Goal: Task Accomplishment & Management: Use online tool/utility

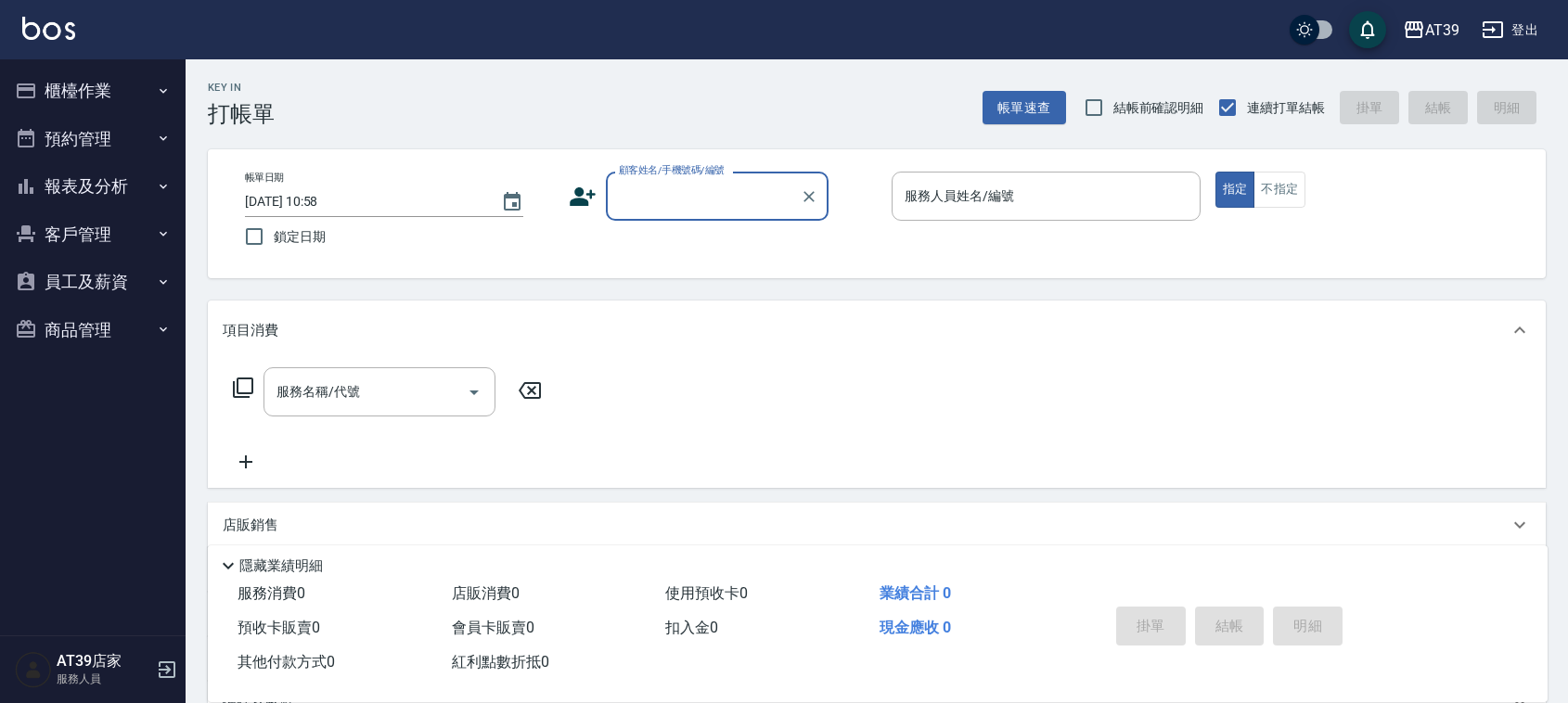
click at [99, 196] on button "報表及分析" at bounding box center [93, 186] width 170 height 48
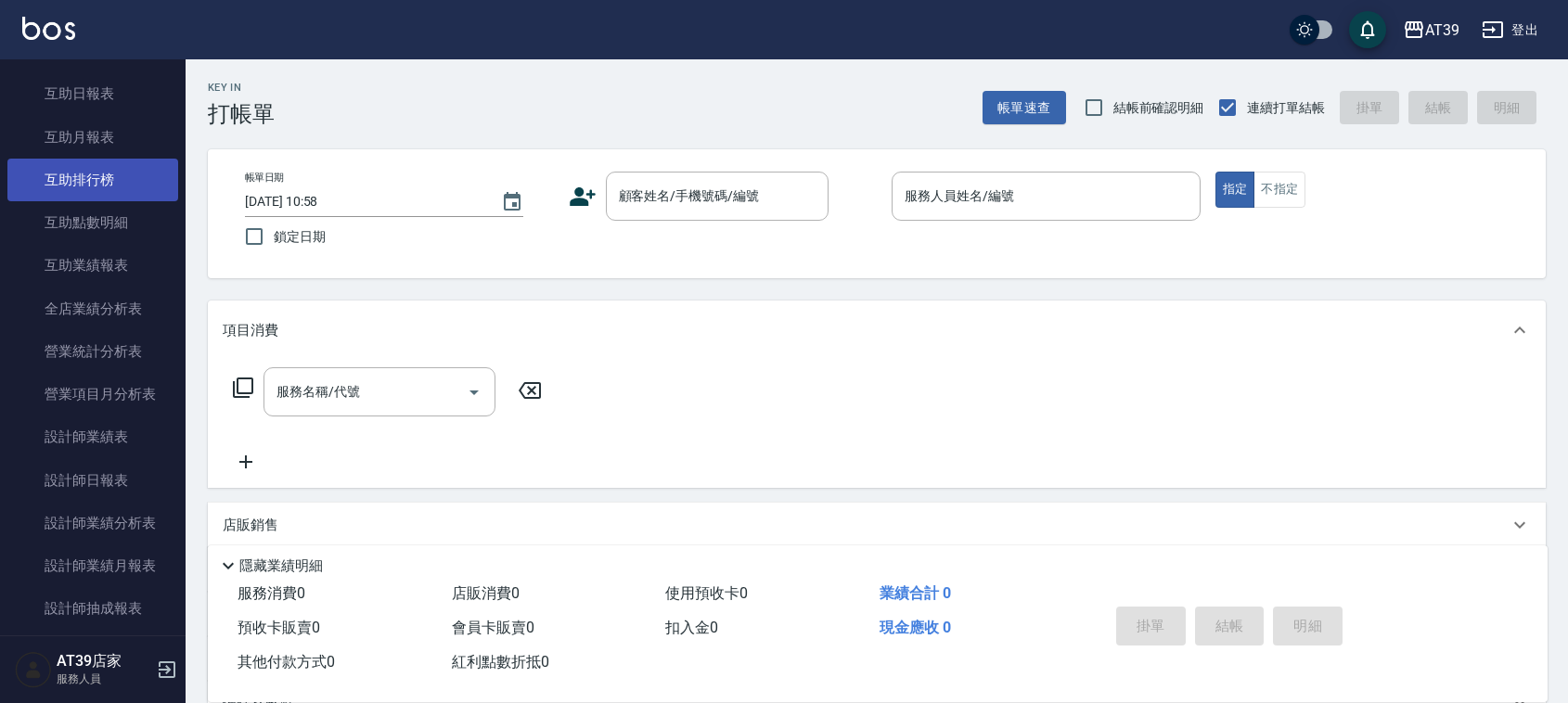
scroll to position [348, 0]
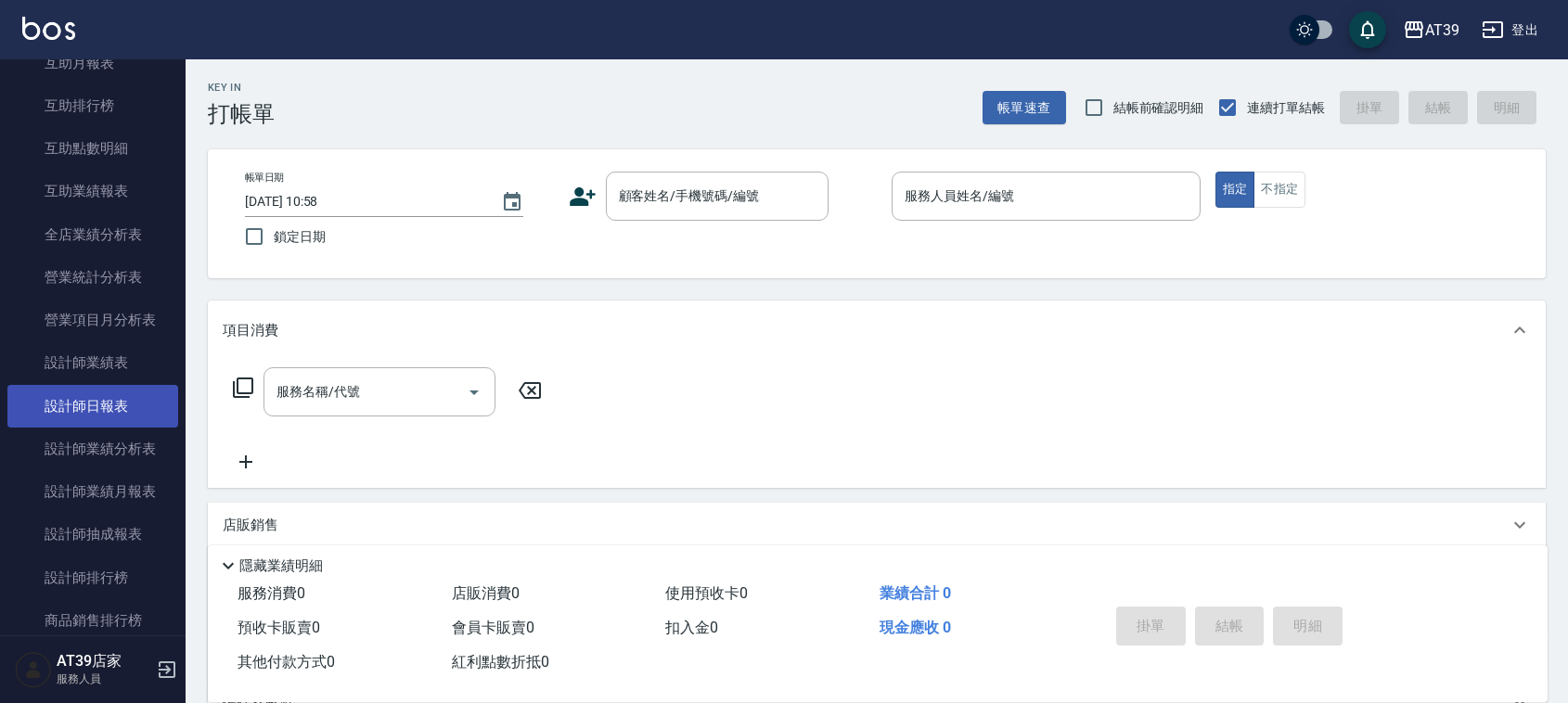
click at [117, 395] on link "設計師日報表" at bounding box center [93, 406] width 170 height 43
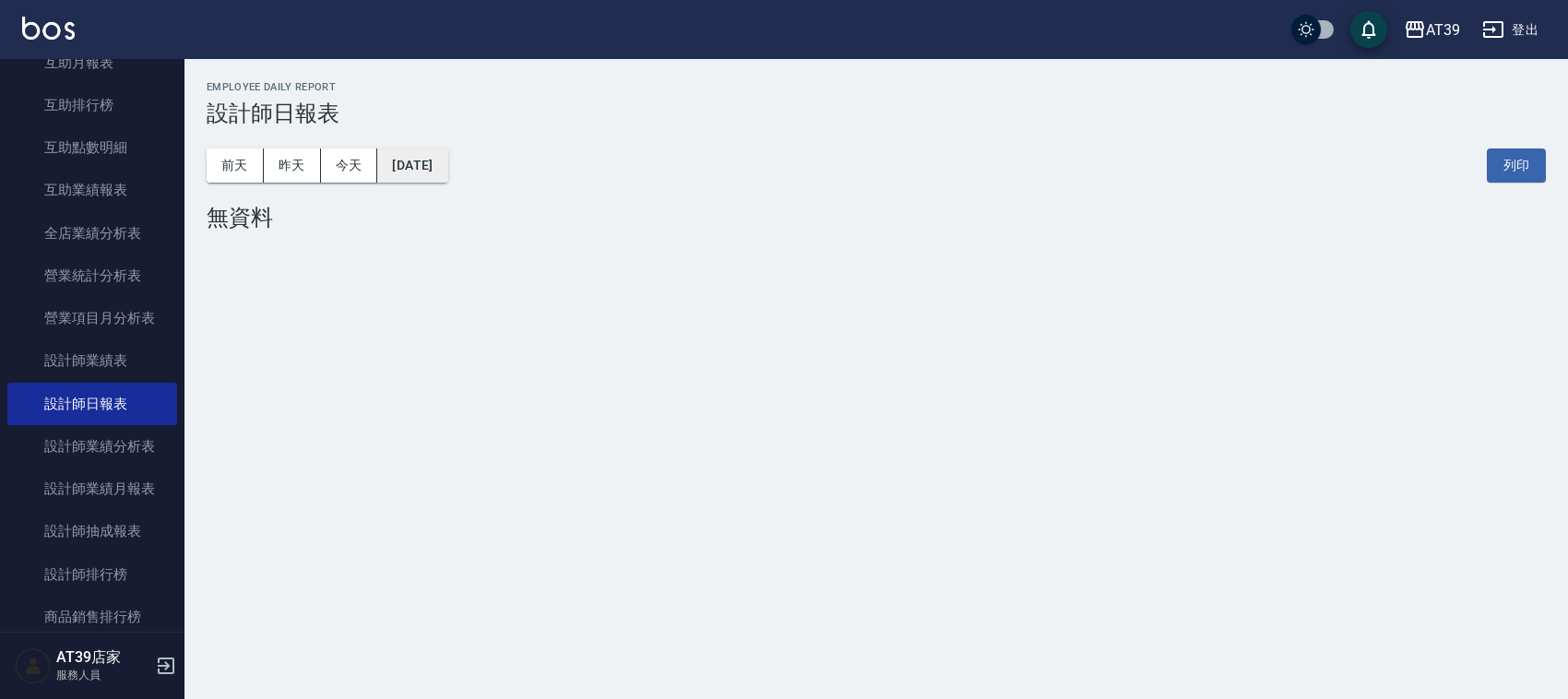
click at [407, 167] on button "2025/08/19" at bounding box center [412, 166] width 71 height 34
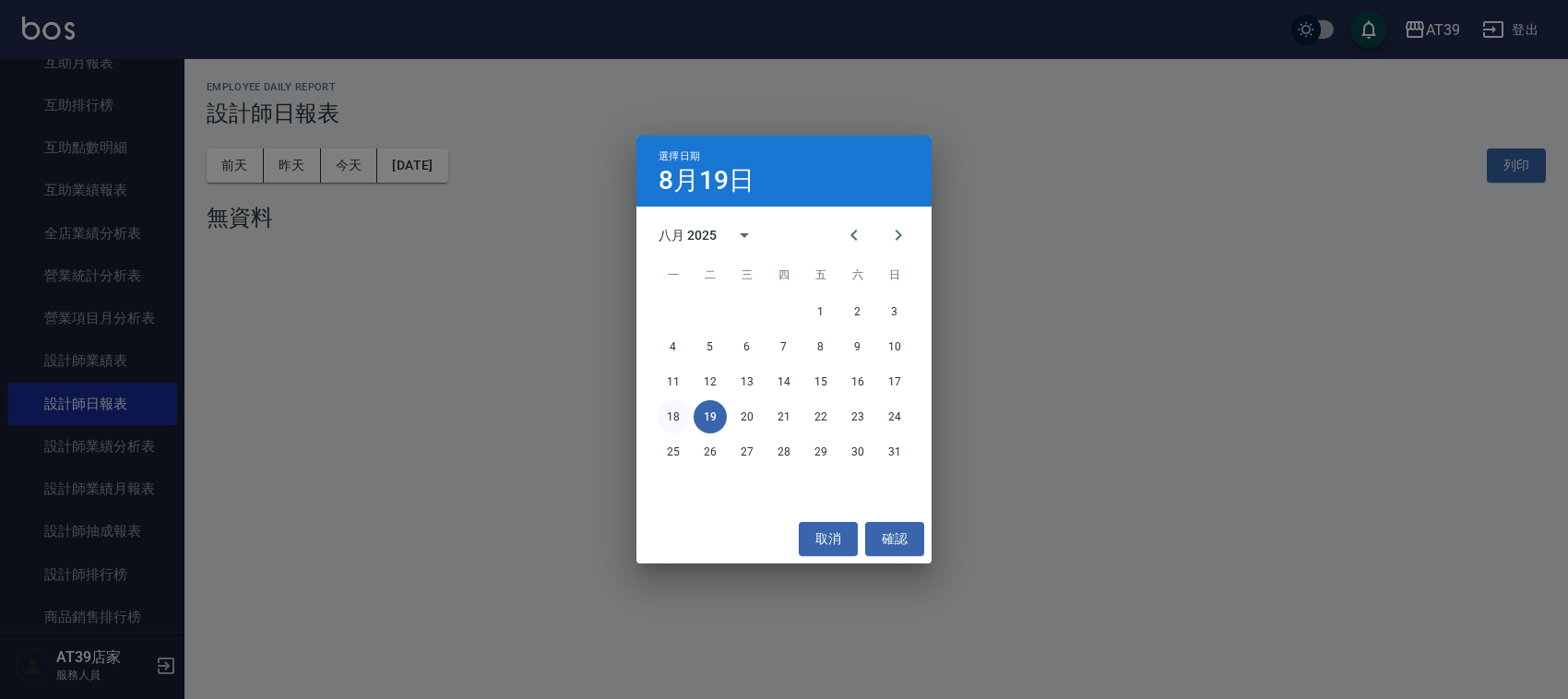
click at [673, 432] on button "18" at bounding box center [673, 417] width 33 height 33
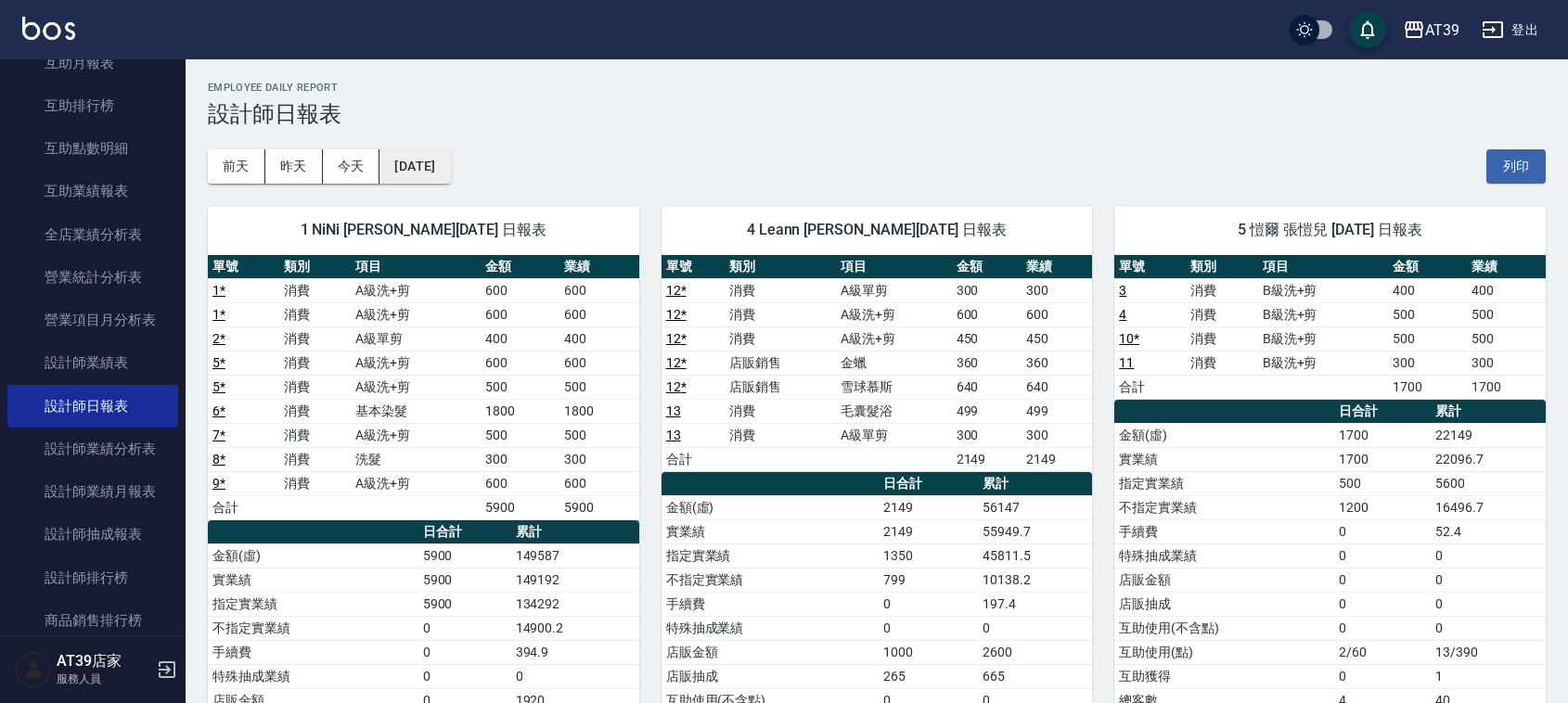
click at [450, 167] on button "2025/08/18" at bounding box center [414, 167] width 71 height 34
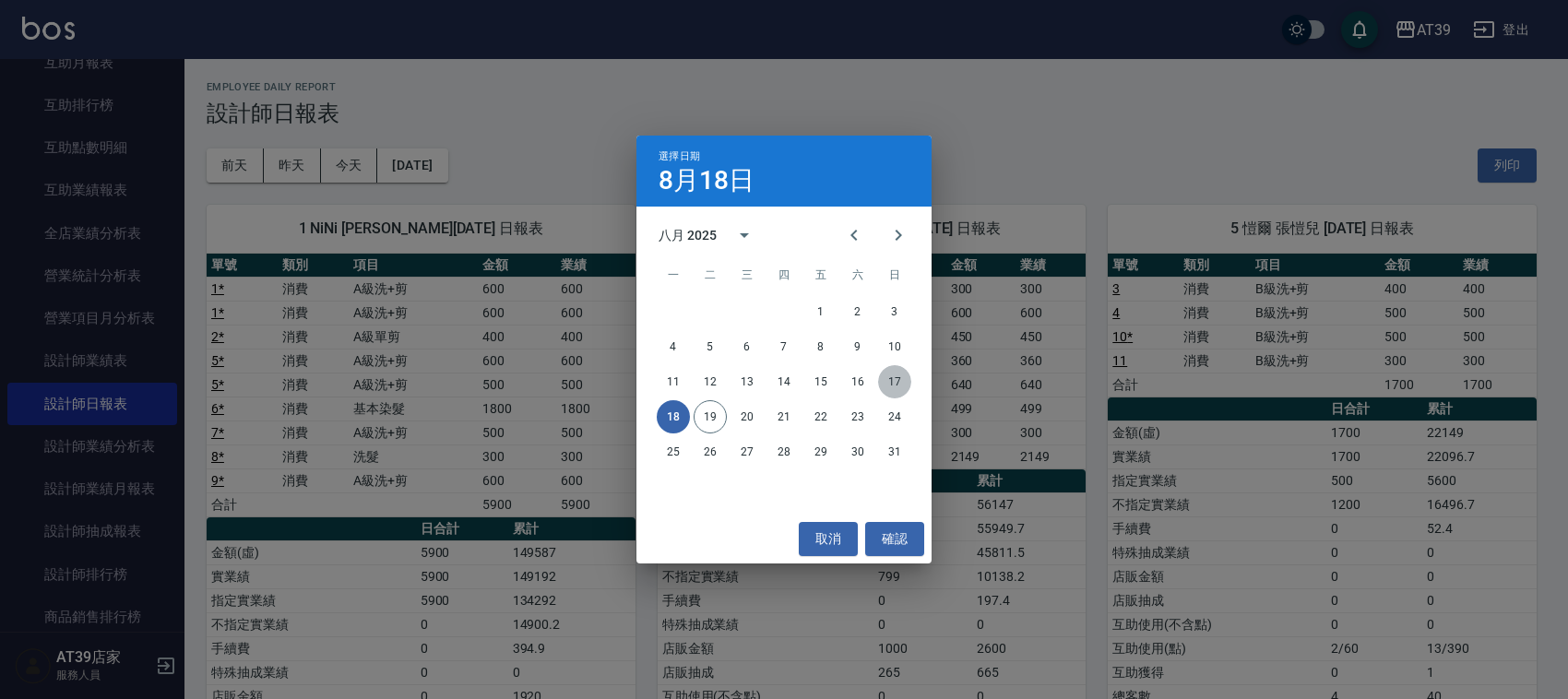
click at [888, 379] on button "17" at bounding box center [895, 381] width 33 height 33
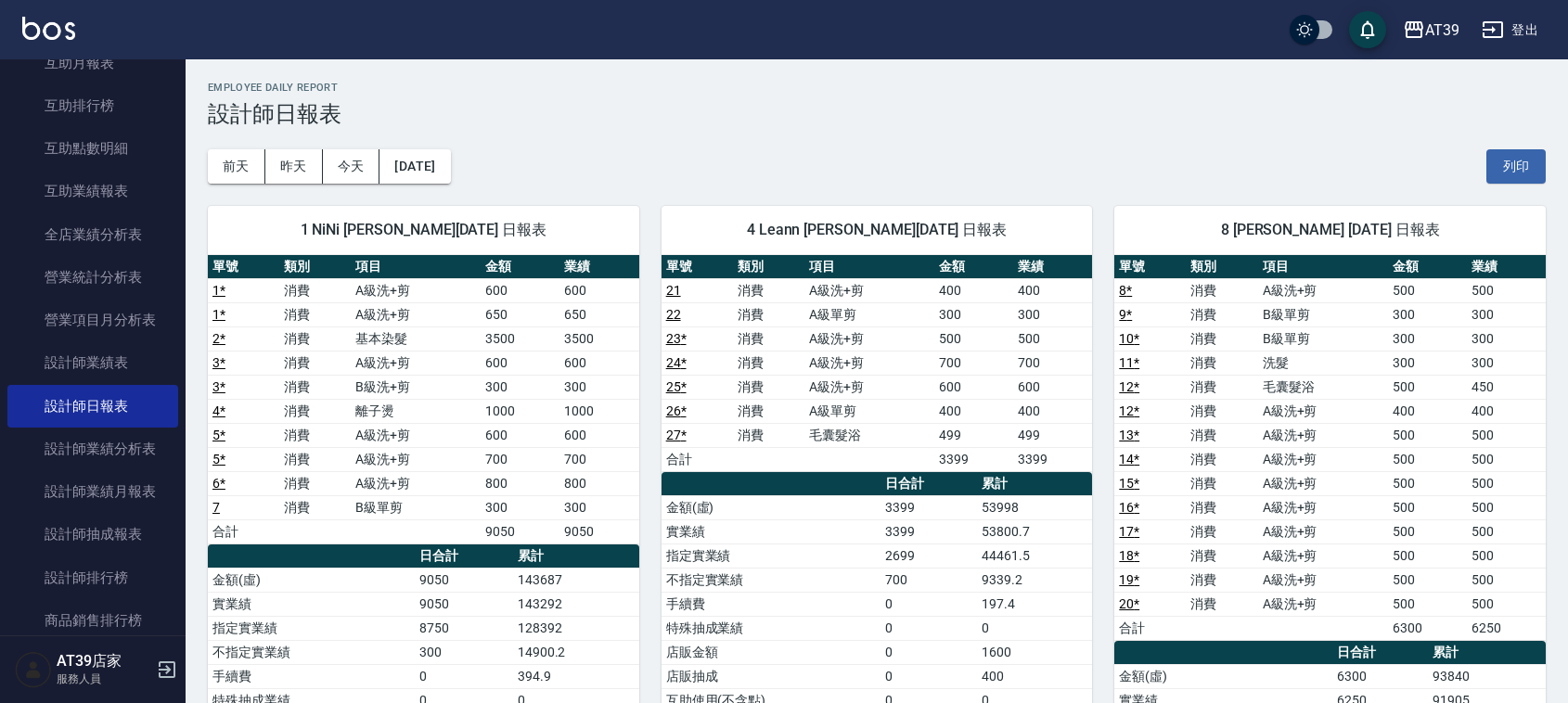
click at [452, 184] on div "1 NiNi 陳玉伶 08/17/2025 日報表 單號 類別 項目 金額 業績 1 * 消費 A級洗+剪 600 600 1 * 消費 A級洗+剪 650 …" at bounding box center [412, 641] width 453 height 914
click at [450, 164] on button "2025/08/17" at bounding box center [414, 167] width 71 height 34
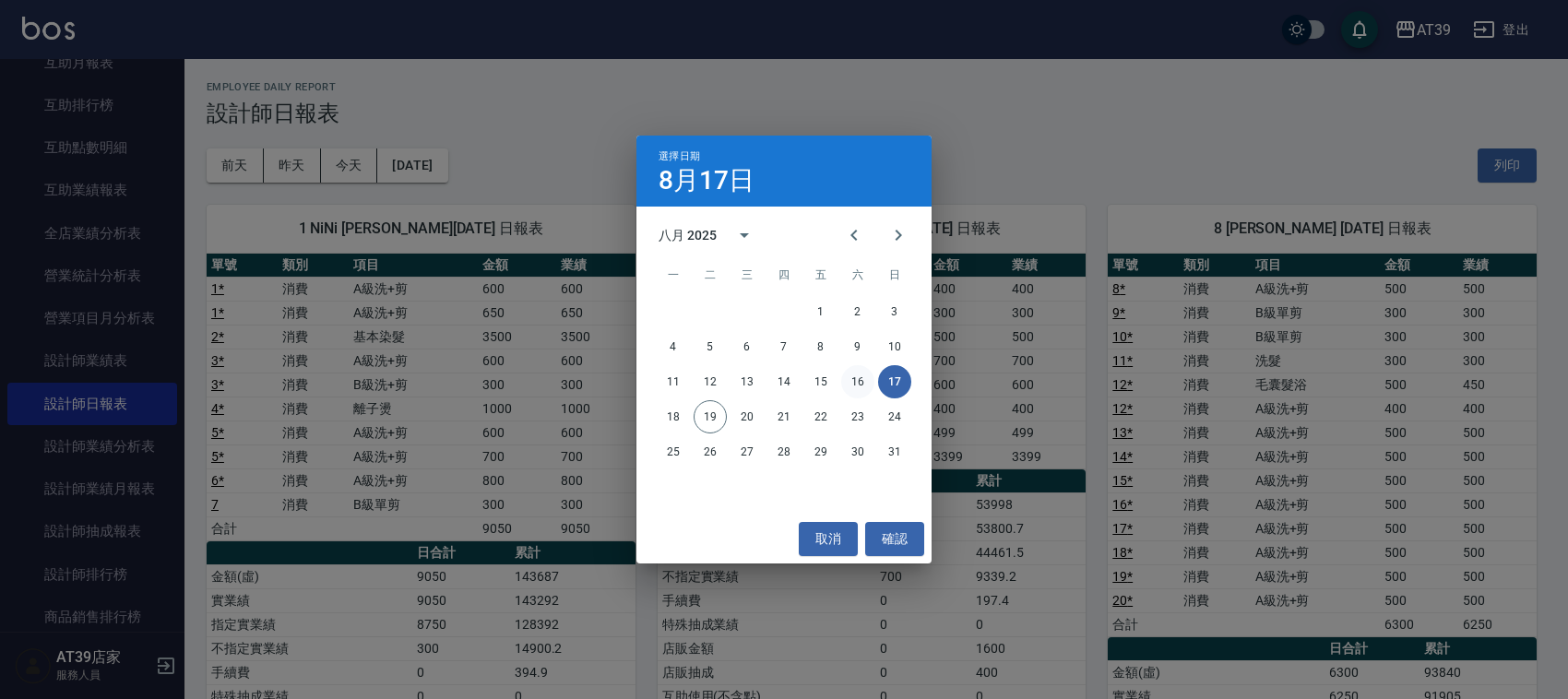
click at [856, 393] on button "16" at bounding box center [857, 381] width 33 height 33
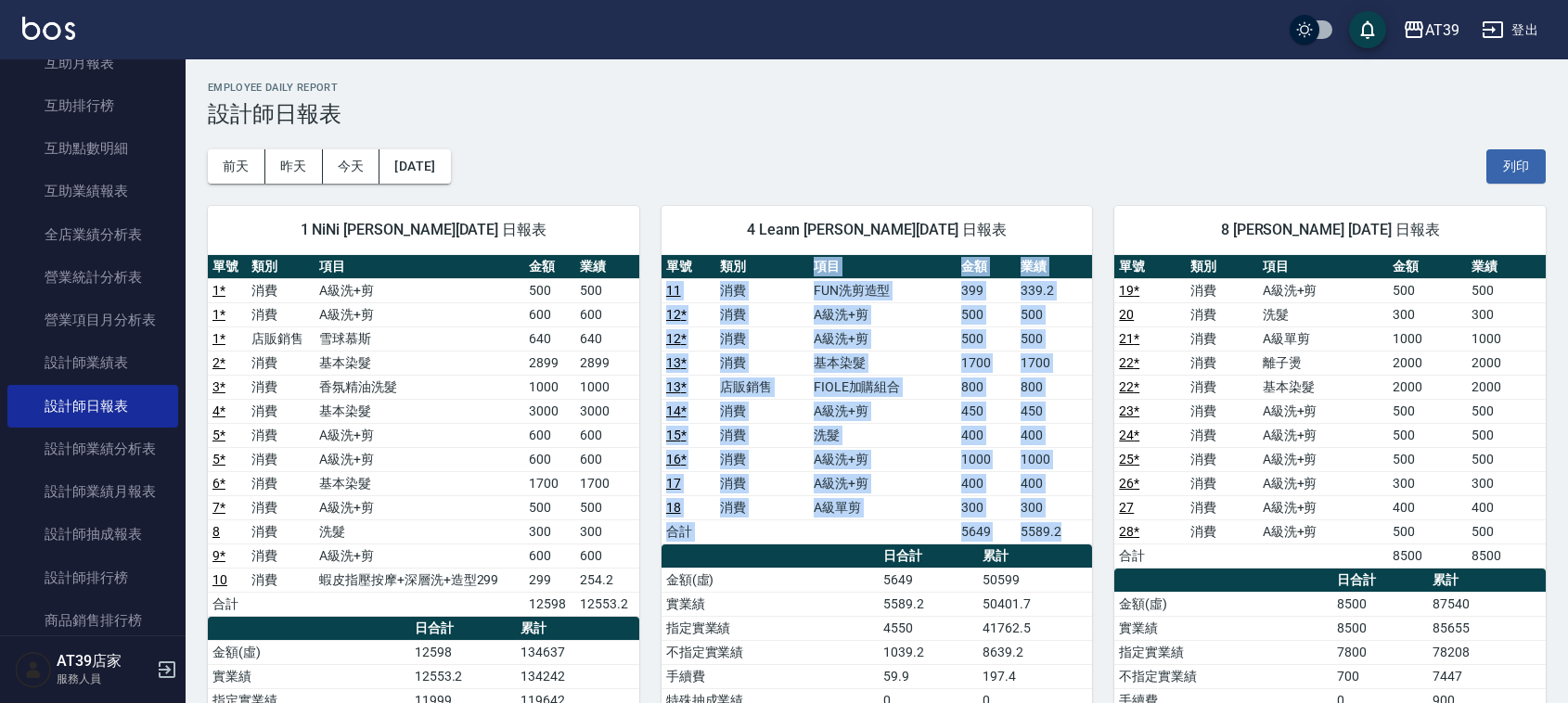
drag, startPoint x: 770, startPoint y: 266, endPoint x: 771, endPoint y: 553, distance: 287.0
click at [771, 553] on div "單號 類別 項目 金額 業績 11 消費 FUN洗剪造型 399 339.2 12 * 消費 A級洗+剪 500 500 12 * 消費 A級洗+剪 500 …" at bounding box center [877, 617] width 432 height 724
click at [771, 553] on th "a dense table" at bounding box center [770, 556] width 218 height 24
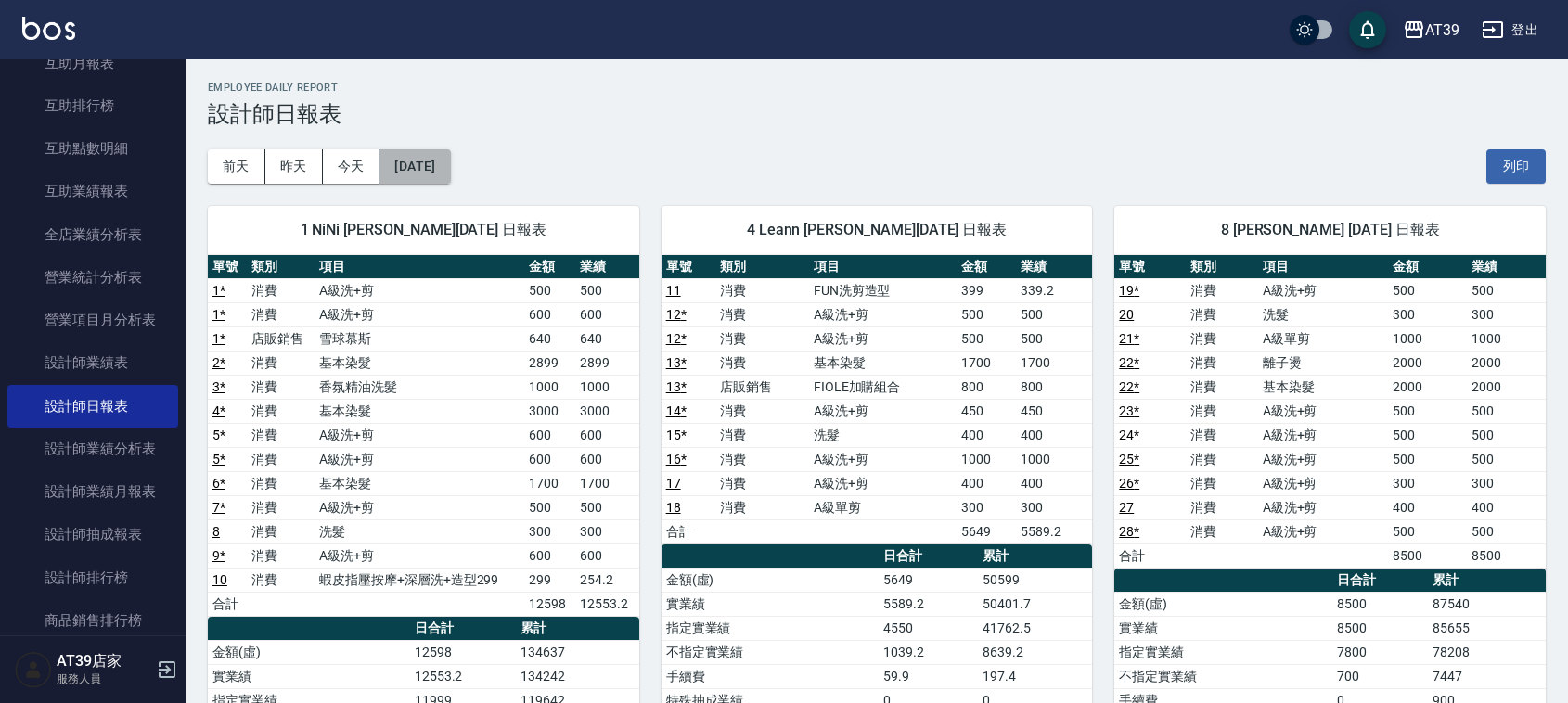
click at [444, 174] on button "2025/08/16" at bounding box center [414, 167] width 71 height 34
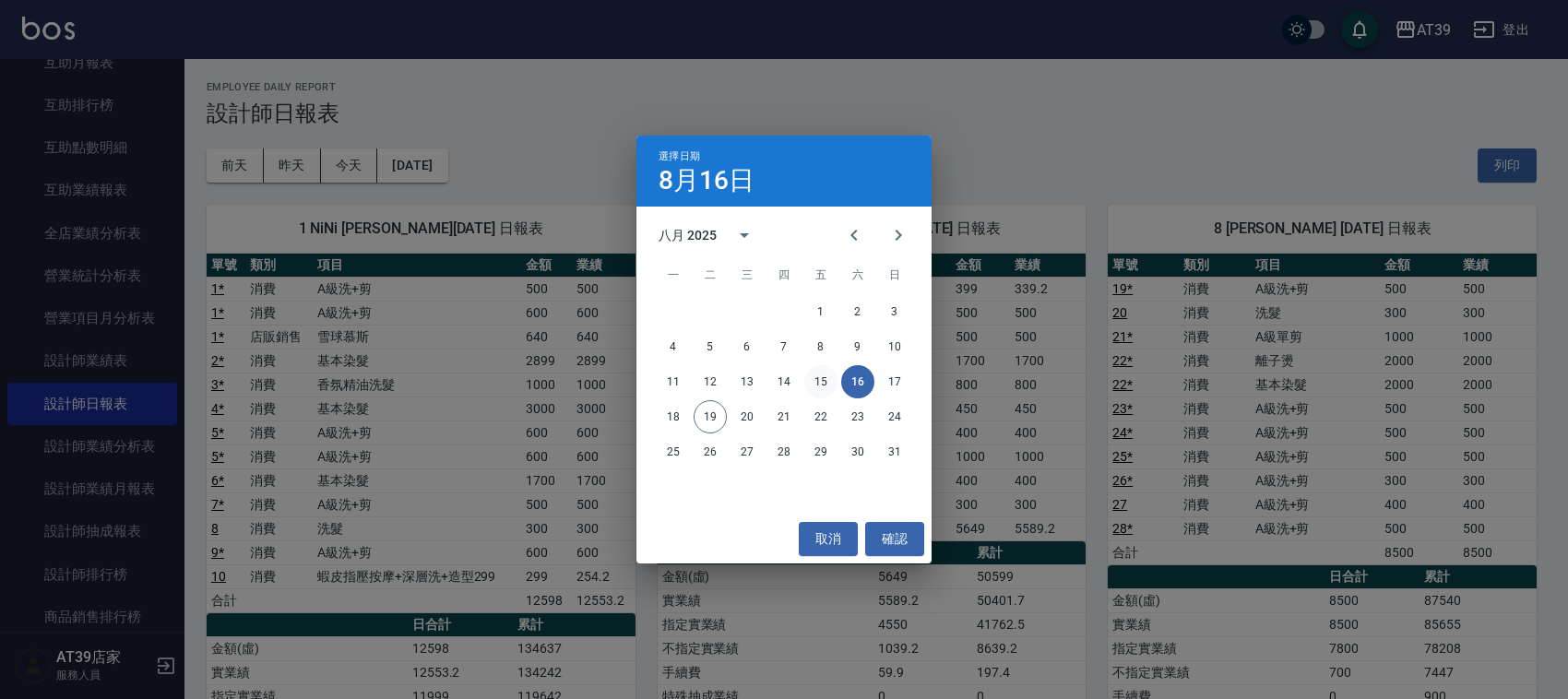
click at [818, 379] on button "15" at bounding box center [820, 381] width 33 height 33
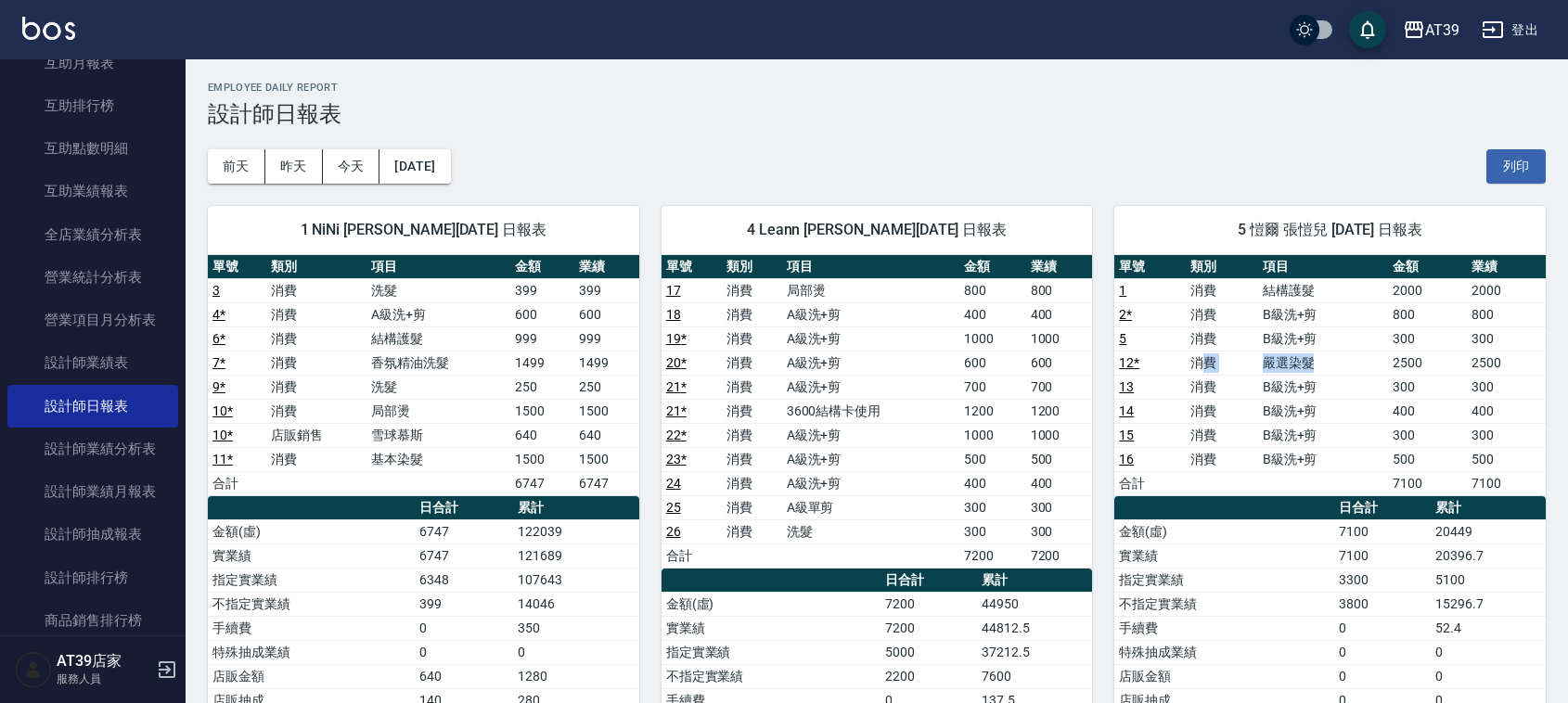
drag, startPoint x: 1315, startPoint y: 366, endPoint x: 1200, endPoint y: 368, distance: 115.0
click at [1200, 368] on tr "12 * 消費 嚴選染髮 2500 2500" at bounding box center [1330, 362] width 432 height 24
click at [1200, 368] on td "消費" at bounding box center [1222, 362] width 72 height 24
click at [1502, 408] on td "400" at bounding box center [1506, 411] width 79 height 24
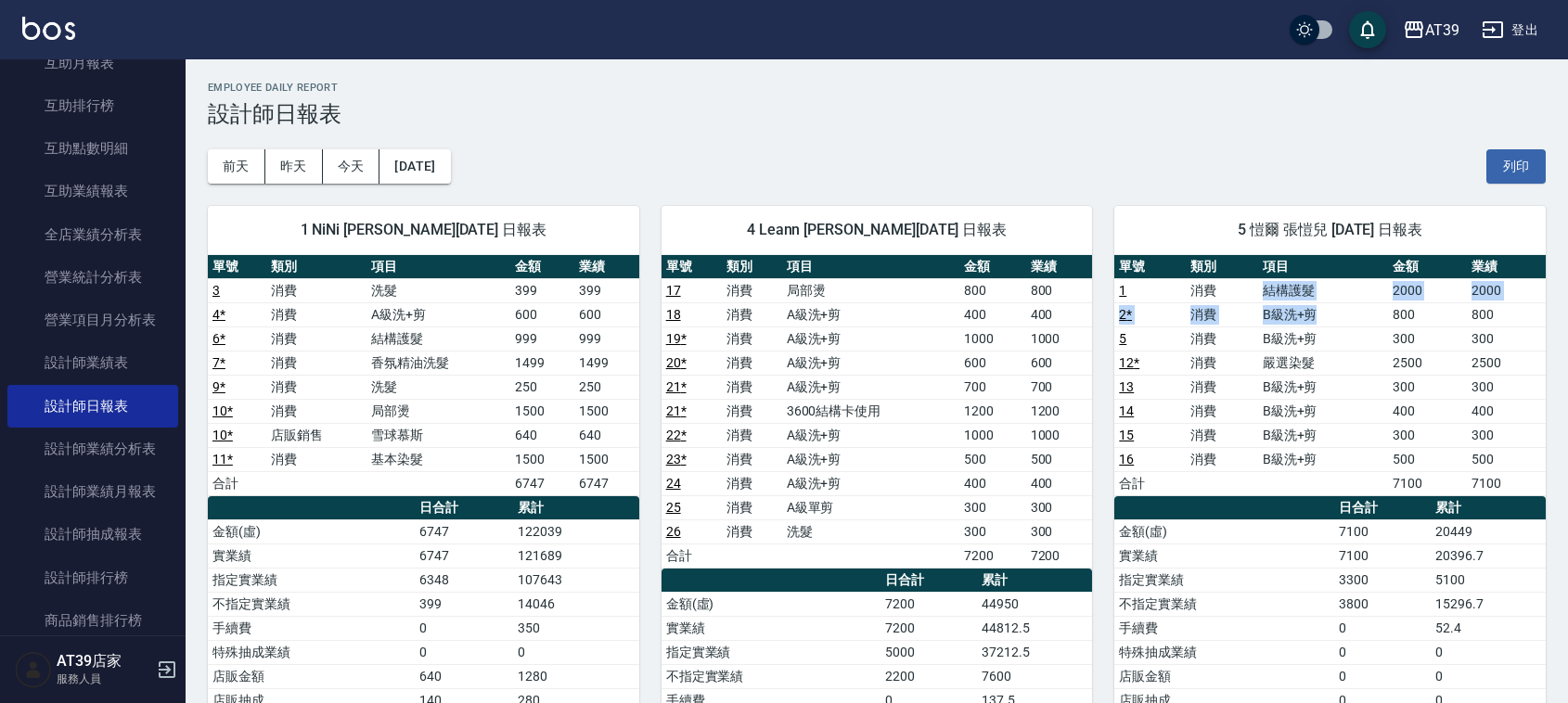
drag, startPoint x: 1332, startPoint y: 303, endPoint x: 1255, endPoint y: 294, distance: 77.5
click at [1255, 294] on tbody "1 消費 結構護髮 2000 2000 2 * 消費 B級洗+剪 800 800 5 消費 B級洗+剪 300 300 12 * 消費 嚴選染髮 2500 2…" at bounding box center [1330, 386] width 432 height 217
click at [1255, 294] on td "消費" at bounding box center [1222, 290] width 72 height 24
click at [1237, 290] on td "消費" at bounding box center [1222, 290] width 72 height 24
drag, startPoint x: 1237, startPoint y: 290, endPoint x: 1568, endPoint y: 269, distance: 331.7
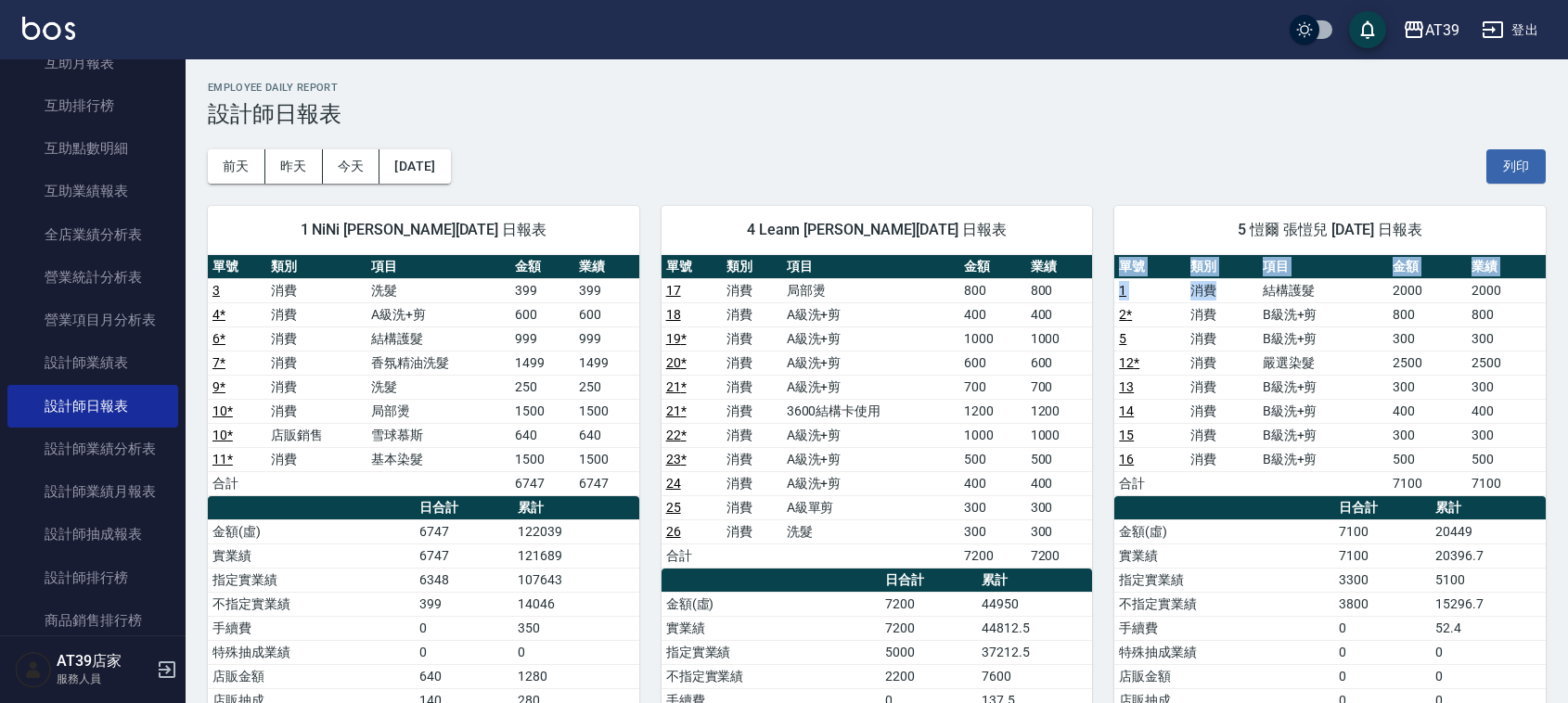
click at [330, 160] on button "今天" at bounding box center [351, 167] width 58 height 34
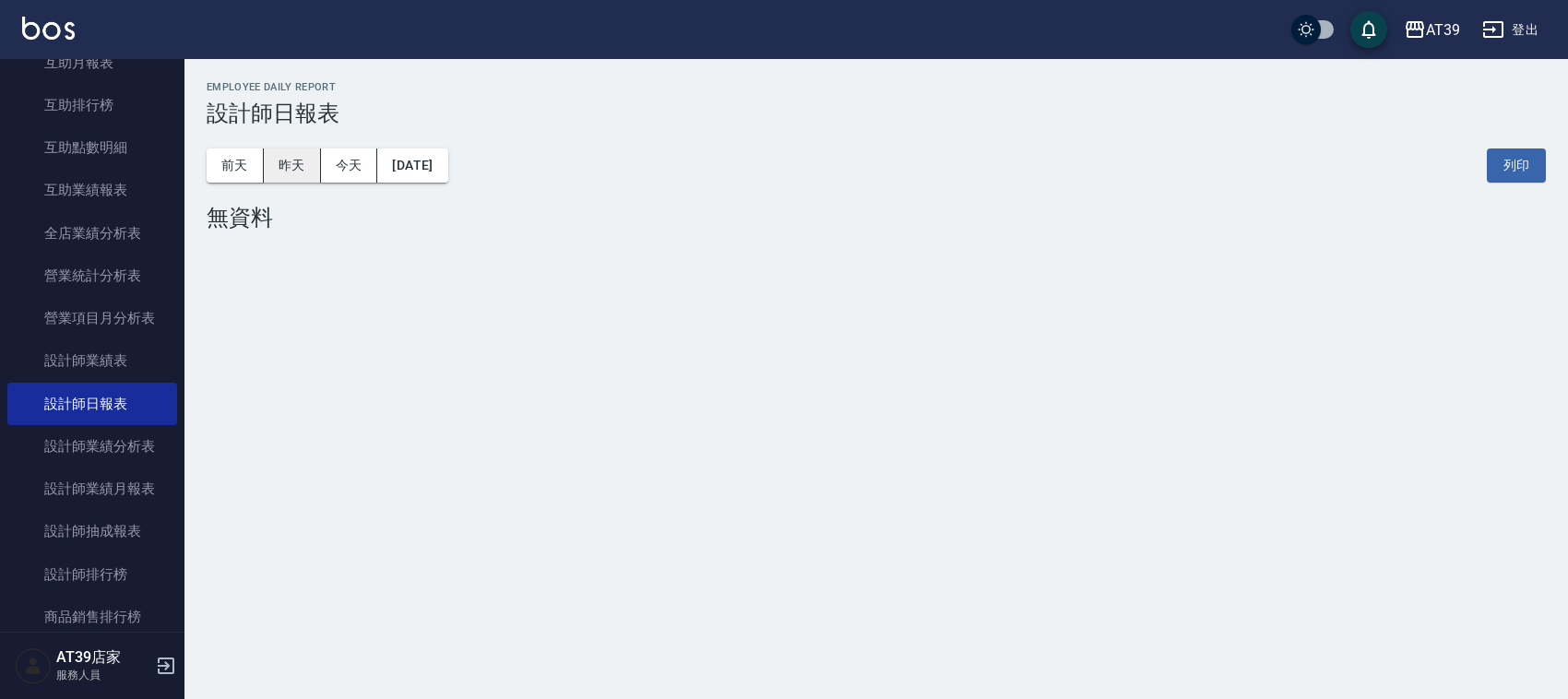
click at [263, 167] on button "昨天" at bounding box center [292, 166] width 57 height 34
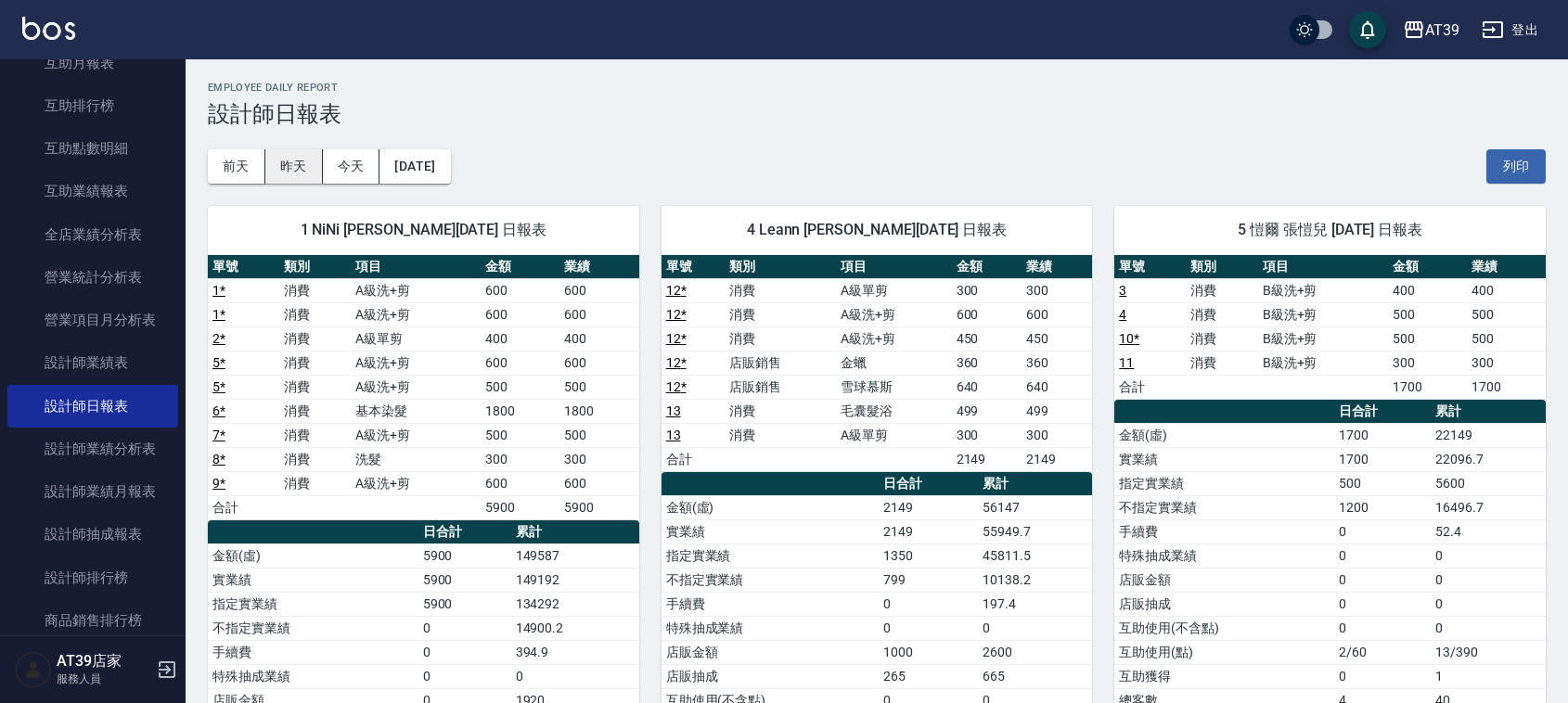
click at [275, 172] on button "昨天" at bounding box center [293, 167] width 58 height 34
drag, startPoint x: 1056, startPoint y: 586, endPoint x: 976, endPoint y: 578, distance: 80.4
click at [976, 578] on tr "不指定實業績 799 10138.2" at bounding box center [877, 579] width 432 height 24
click at [976, 578] on td "799" at bounding box center [928, 579] width 99 height 24
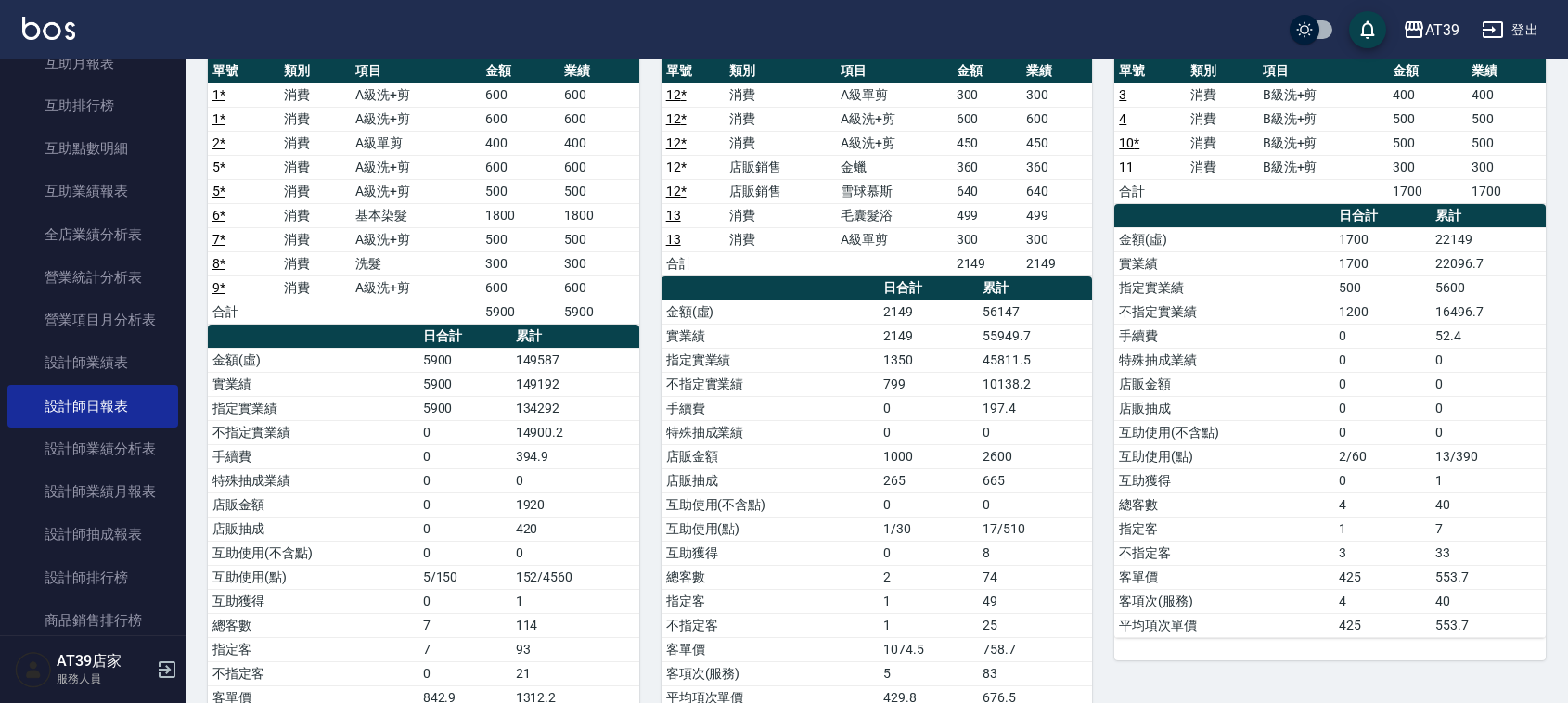
scroll to position [70, 0]
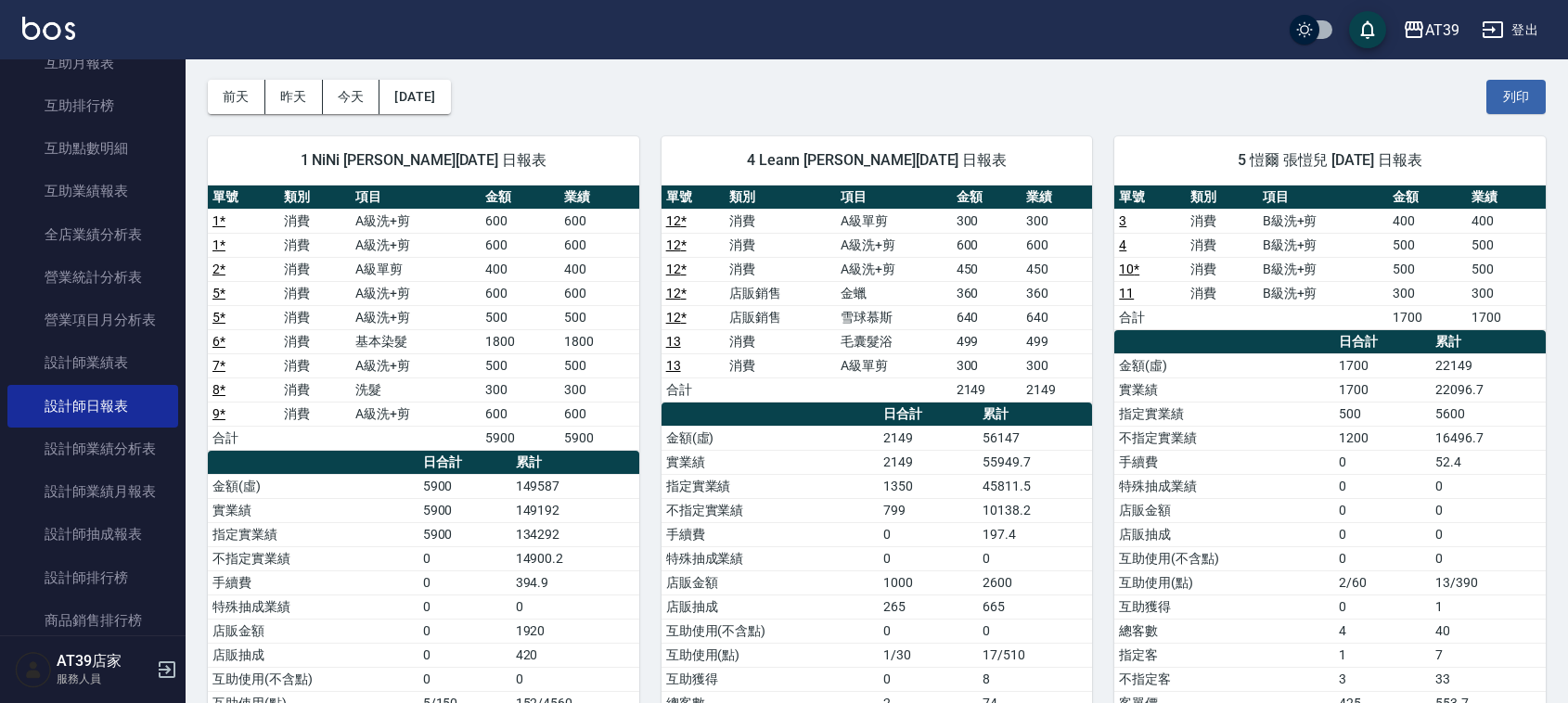
click at [57, 21] on img at bounding box center [49, 28] width 53 height 24
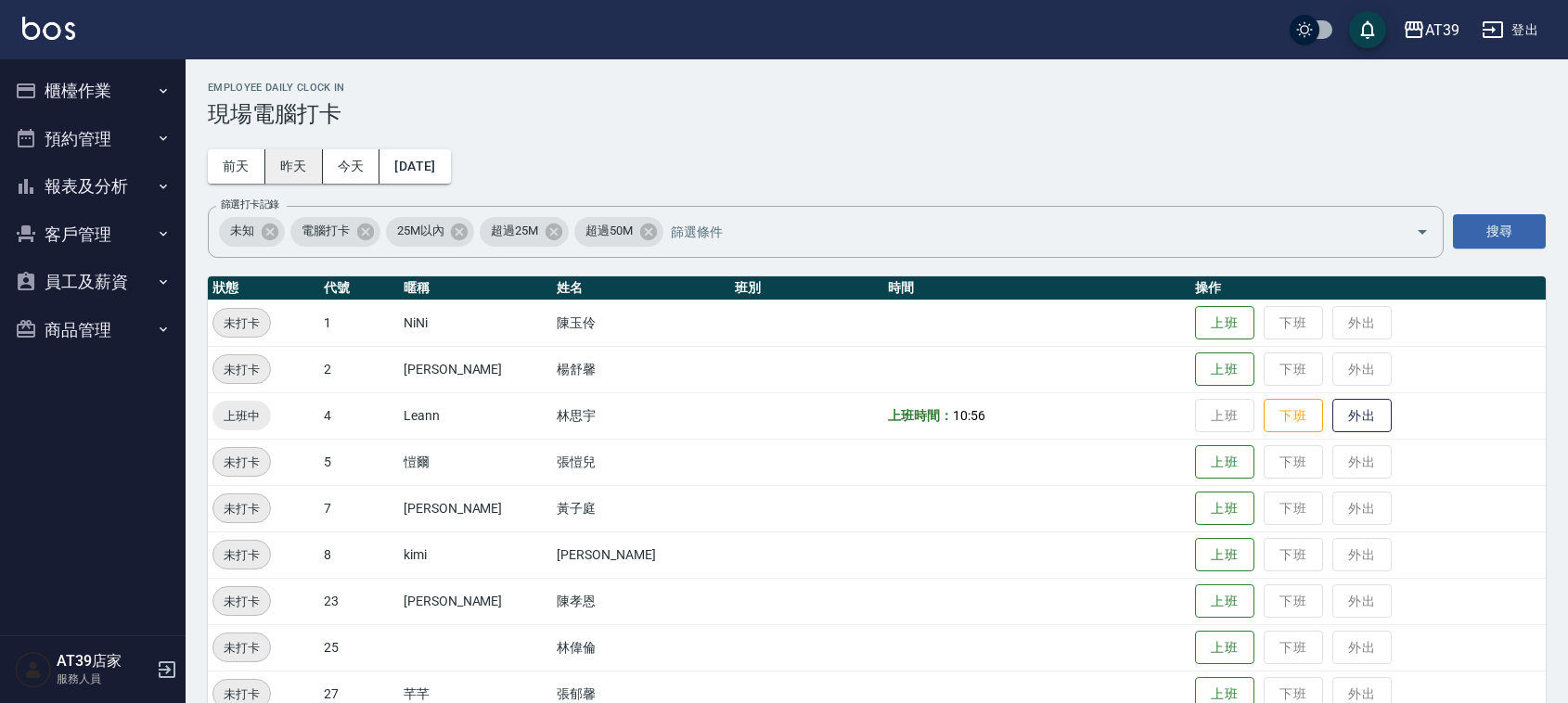
click at [289, 168] on button "昨天" at bounding box center [293, 167] width 58 height 34
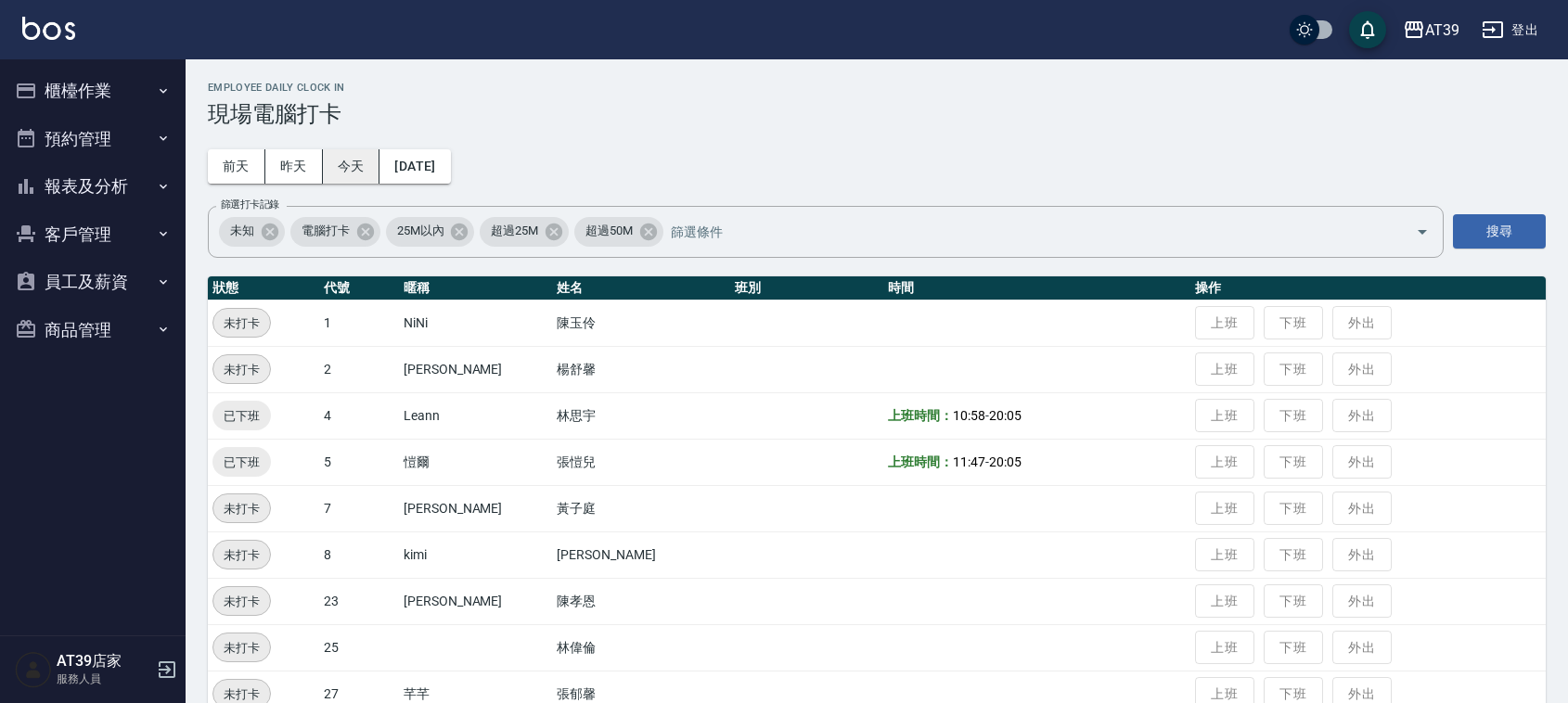
click at [366, 166] on button "今天" at bounding box center [351, 167] width 58 height 34
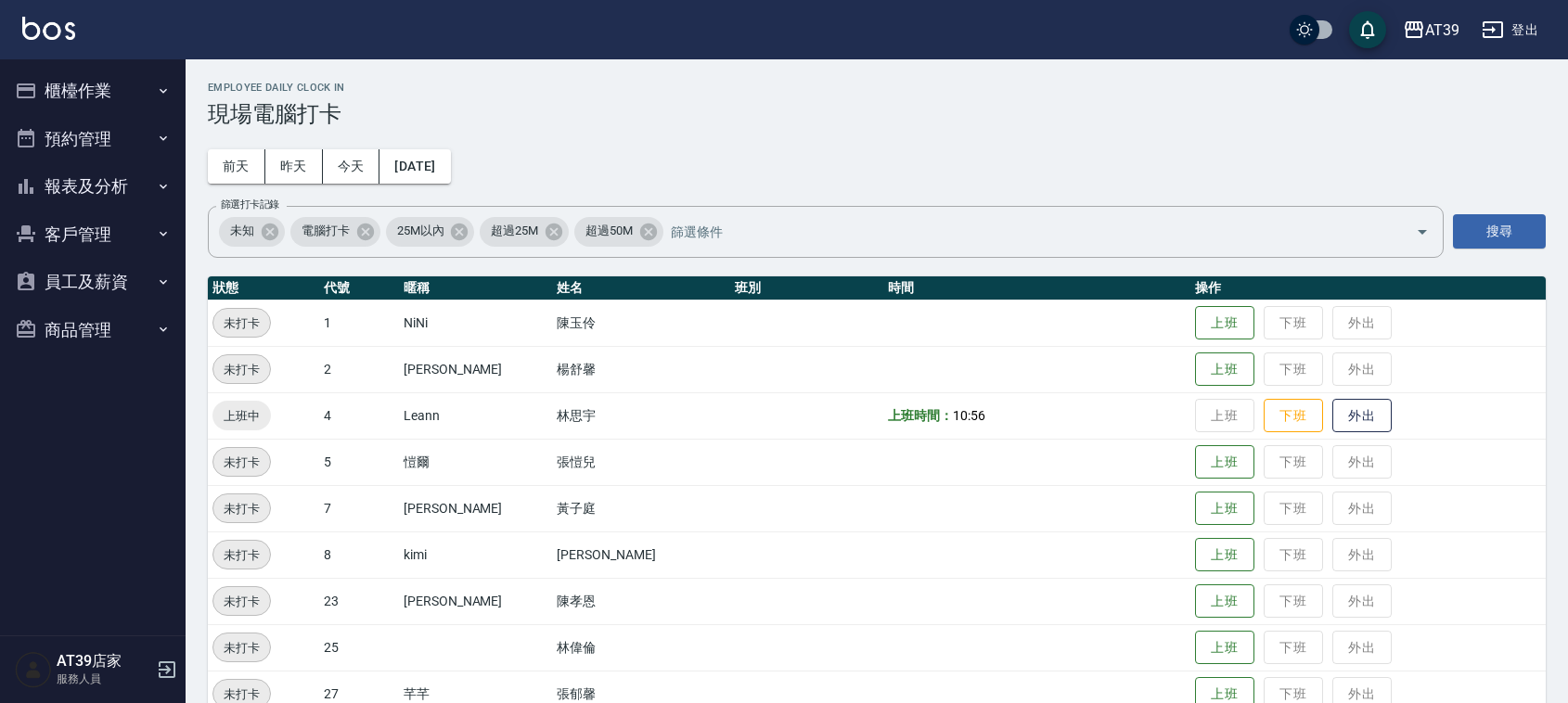
click at [590, 134] on div "Employee Daily Clock In 現場電腦打卡 前天 昨天 今天 2025/08/19 篩選打卡記錄 未知 電腦打卡 25M以內 超過25M 超…" at bounding box center [876, 539] width 1383 height 959
click at [1220, 470] on button "上班" at bounding box center [1224, 463] width 60 height 32
click at [1205, 466] on button "上班" at bounding box center [1224, 463] width 60 height 32
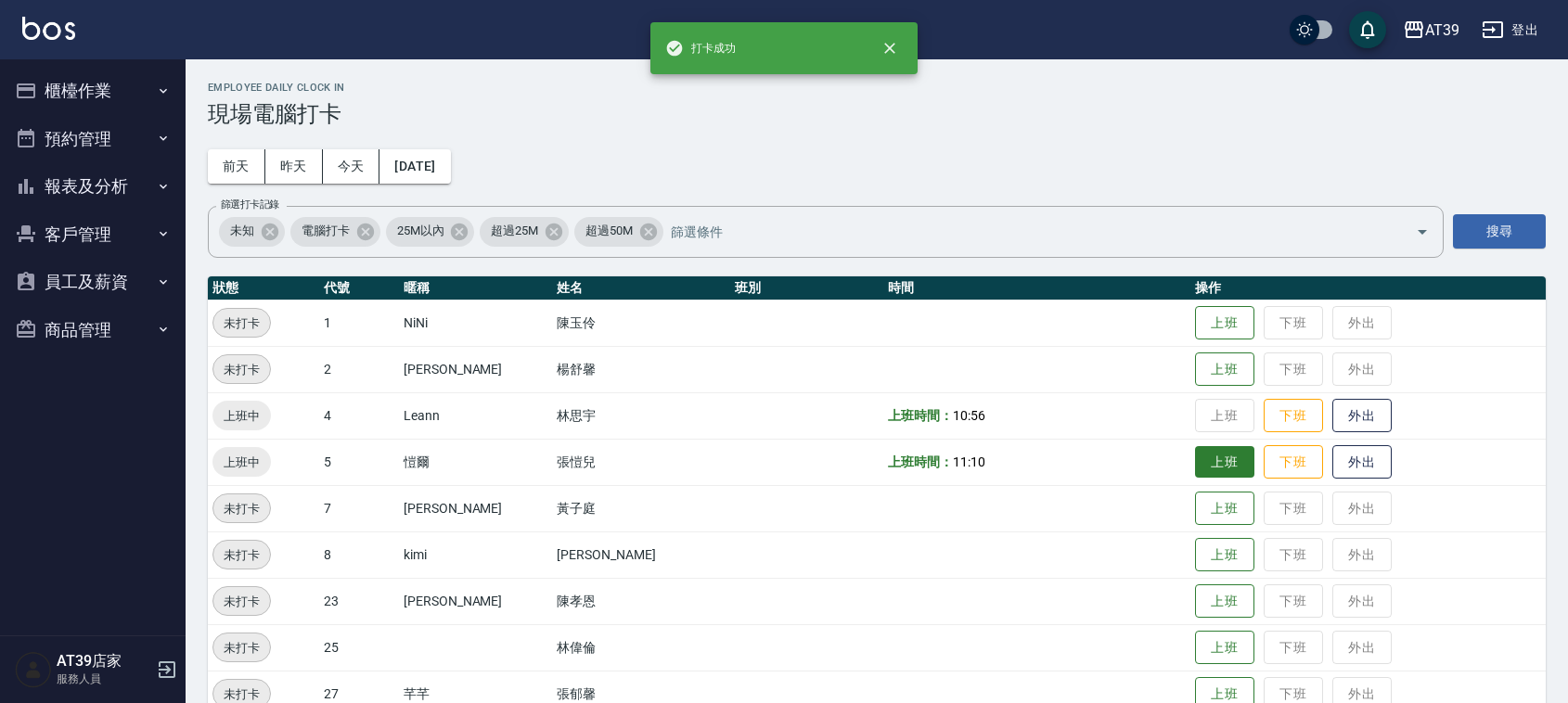
click at [1202, 461] on td "上班 下班 外出" at bounding box center [1368, 462] width 356 height 46
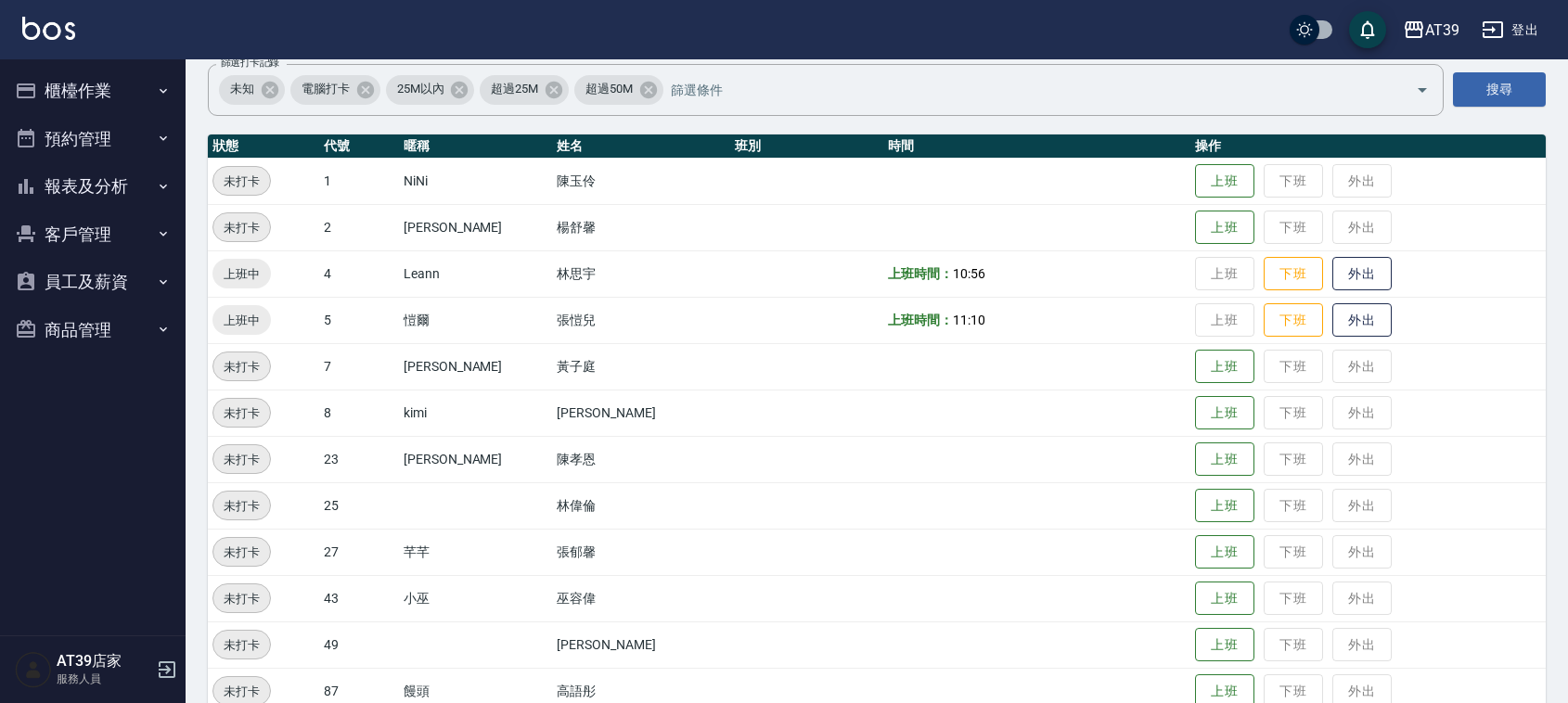
scroll to position [313, 0]
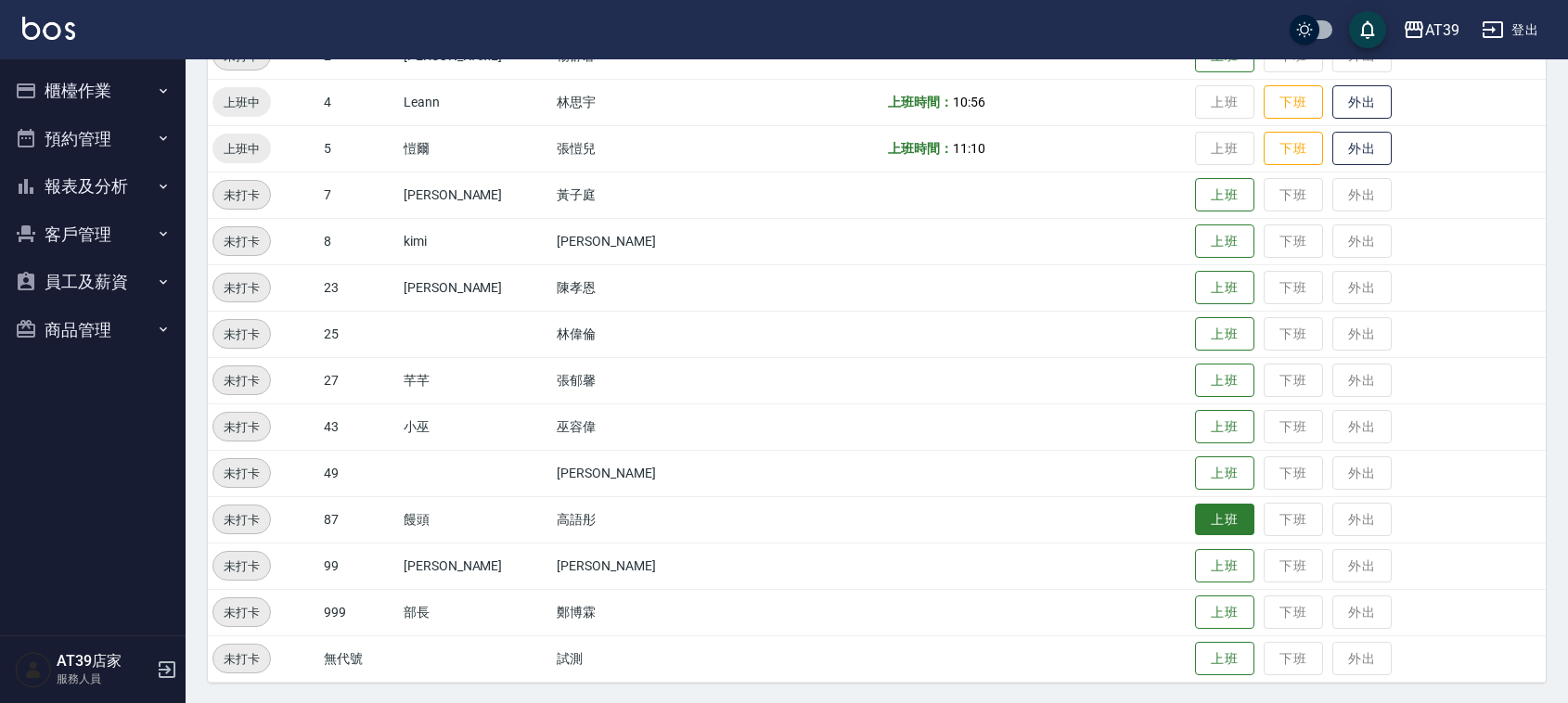
click at [1195, 511] on button "上班" at bounding box center [1224, 519] width 60 height 32
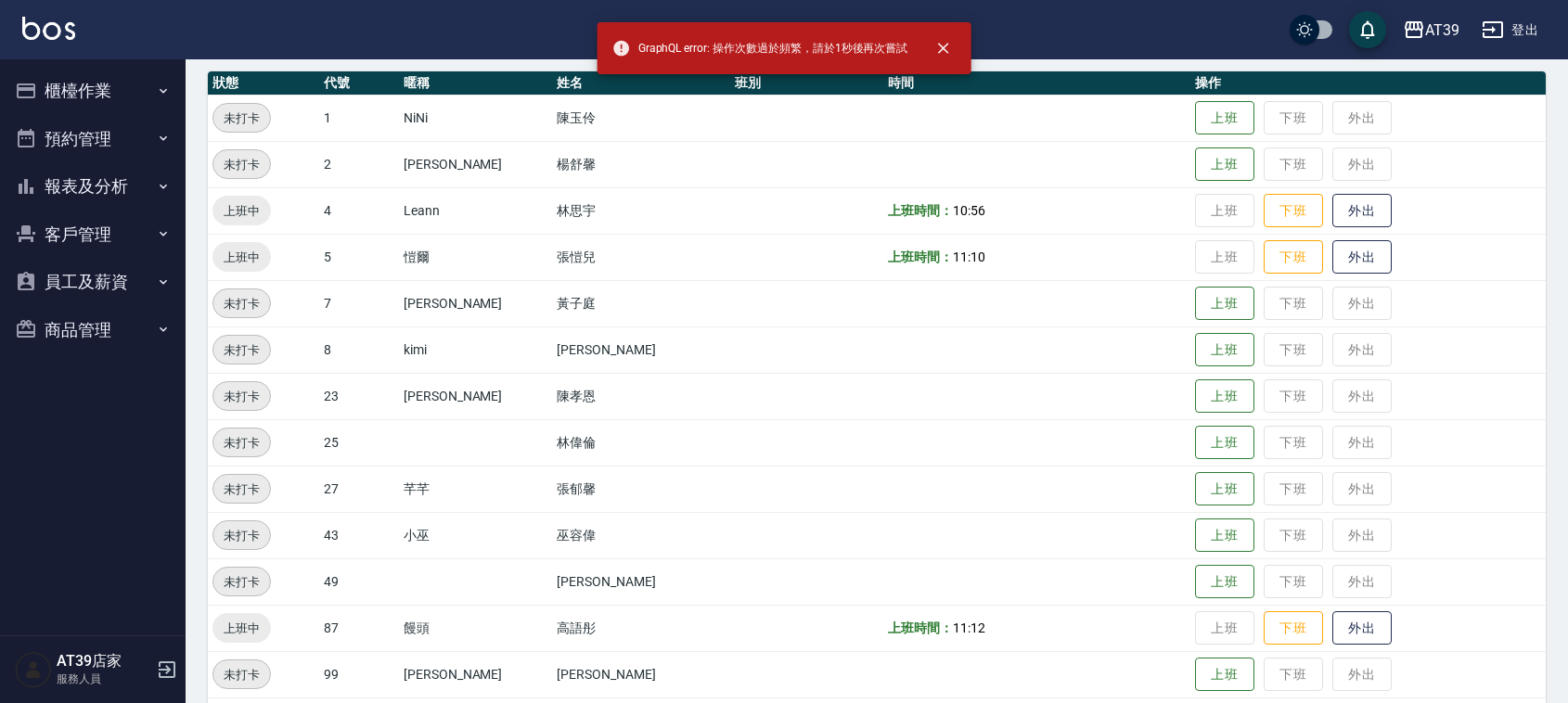
scroll to position [81, 0]
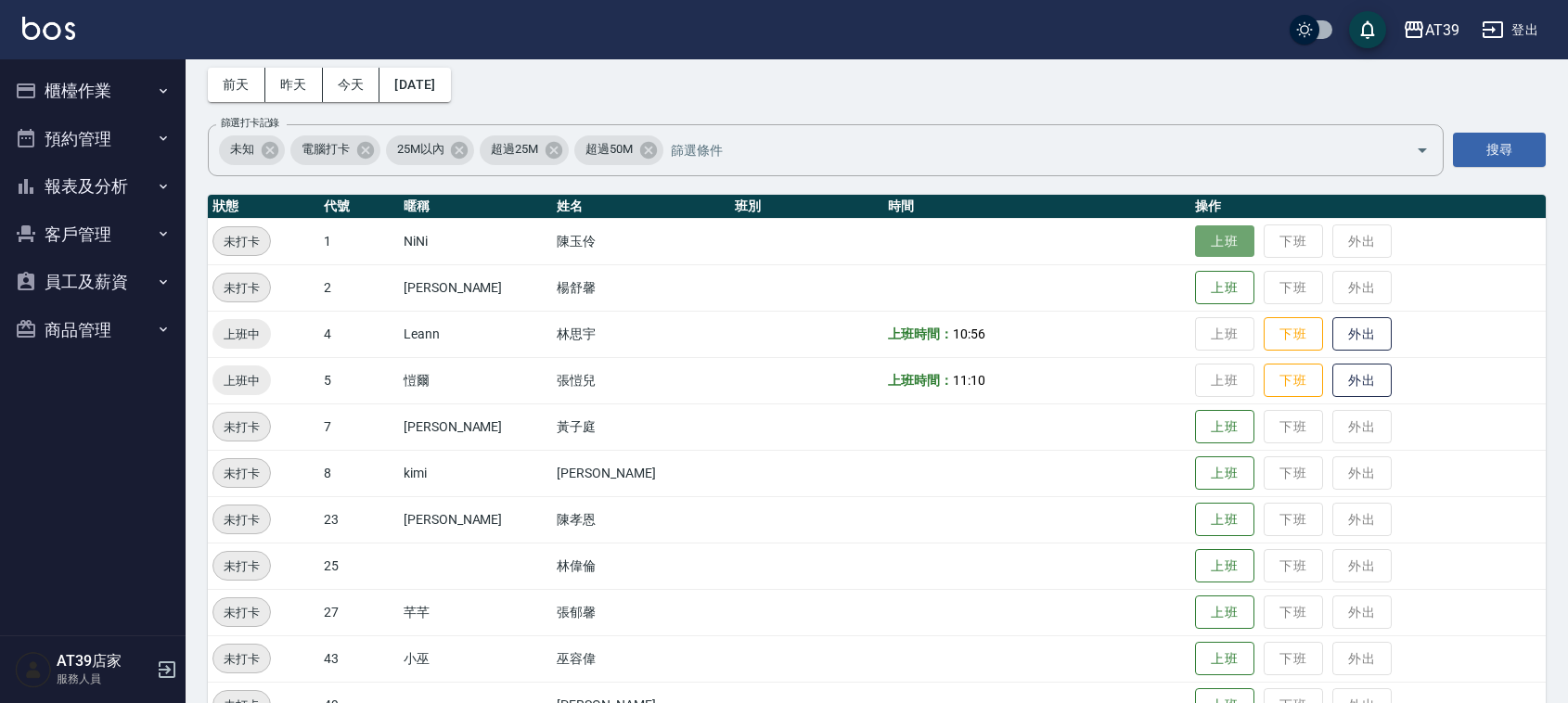
drag, startPoint x: 1190, startPoint y: 233, endPoint x: 1171, endPoint y: 228, distance: 19.6
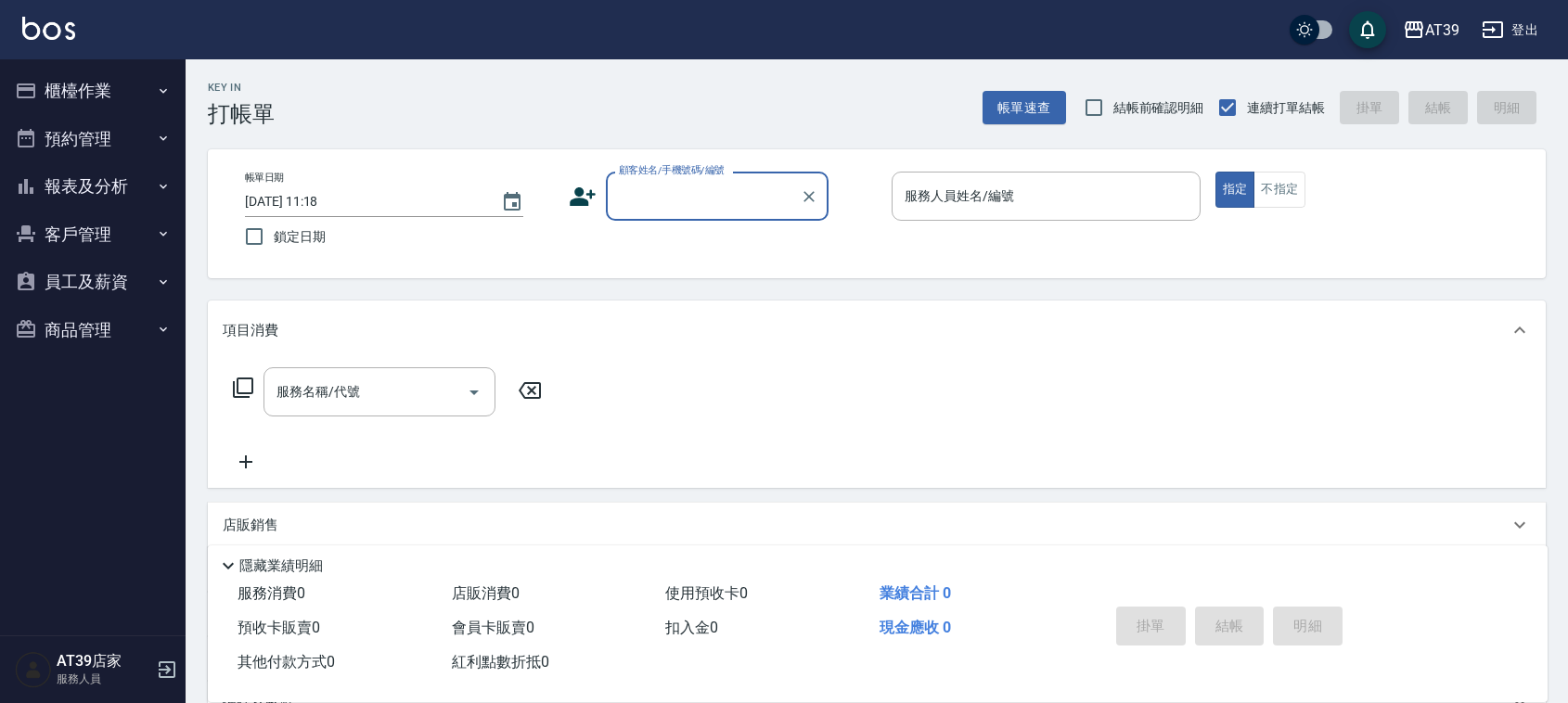
click at [59, 171] on button "報表及分析" at bounding box center [93, 186] width 170 height 48
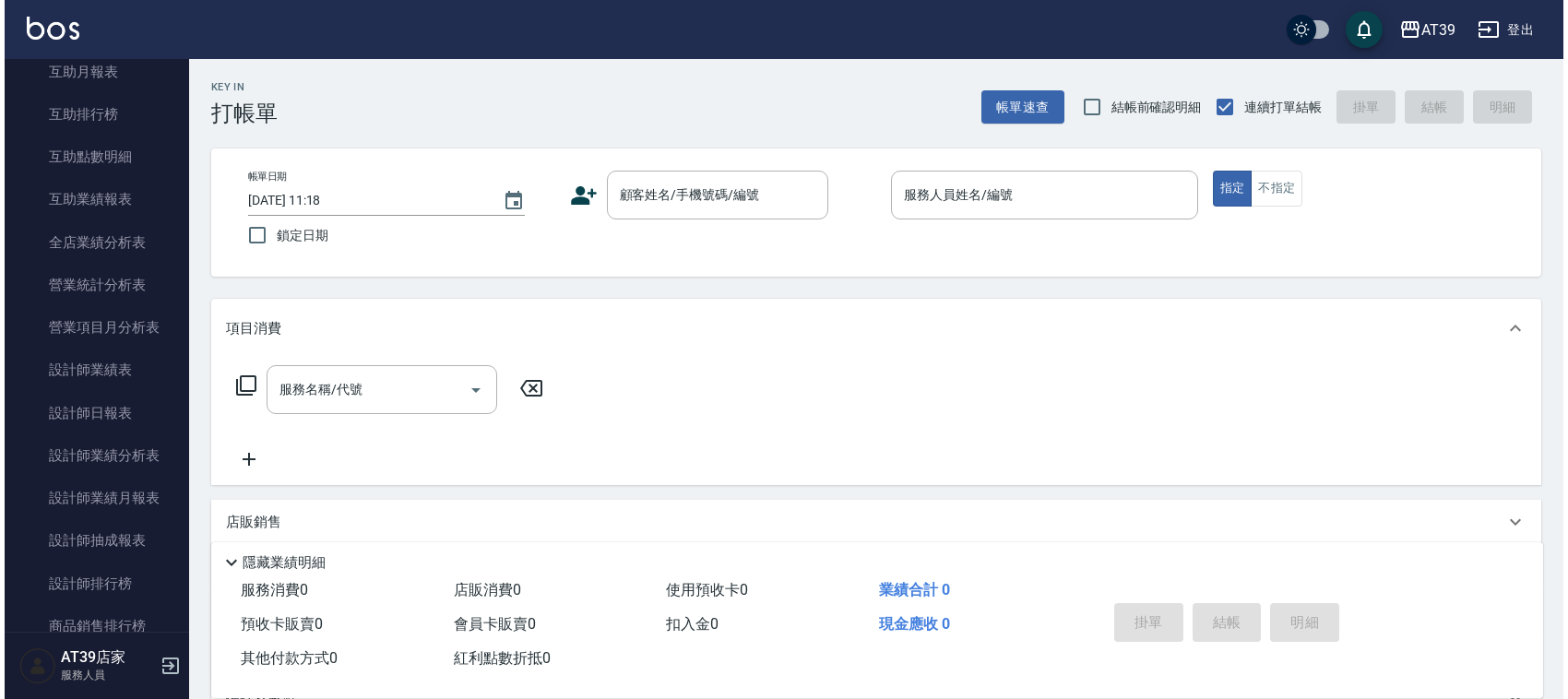
scroll to position [357, 0]
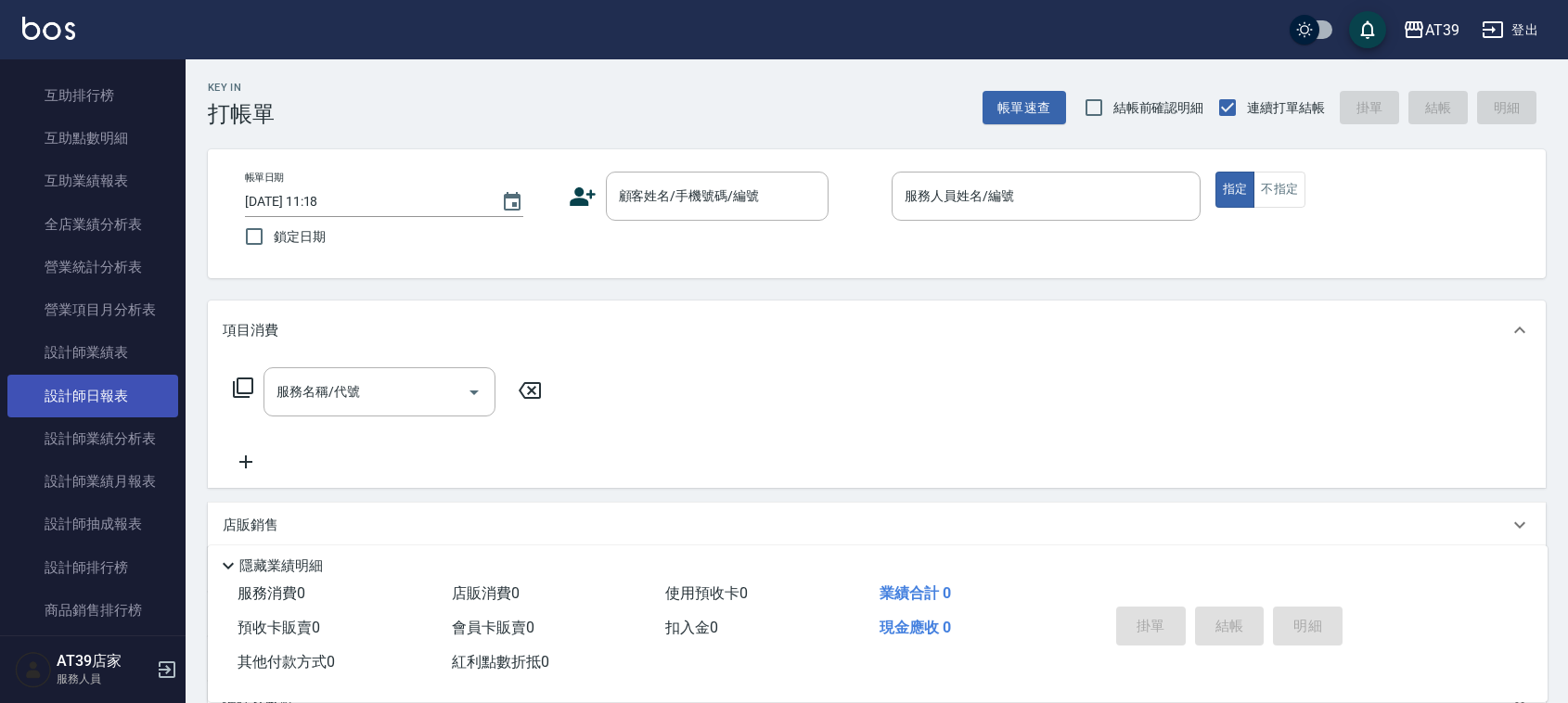
click at [105, 406] on link "設計師日報表" at bounding box center [93, 395] width 170 height 43
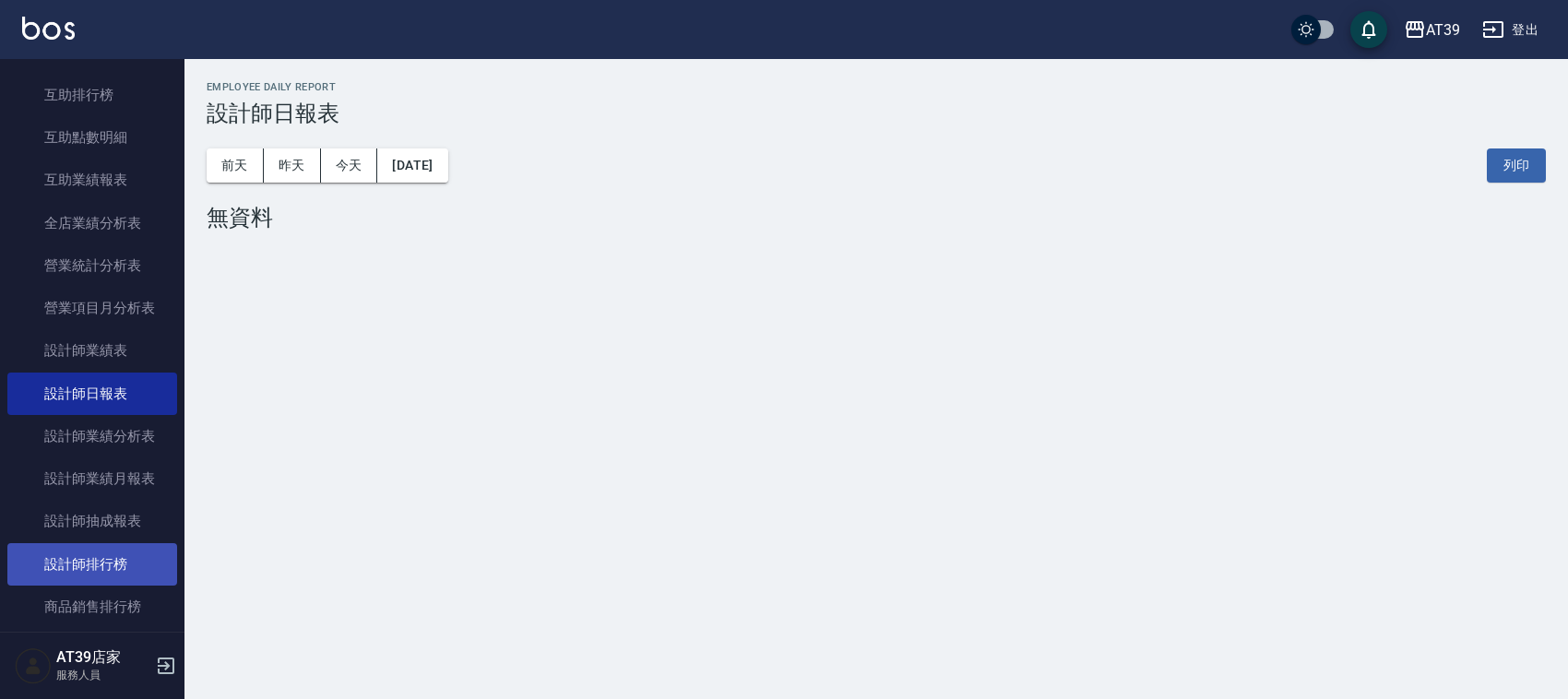
click at [135, 555] on link "設計師排行榜" at bounding box center [92, 564] width 169 height 42
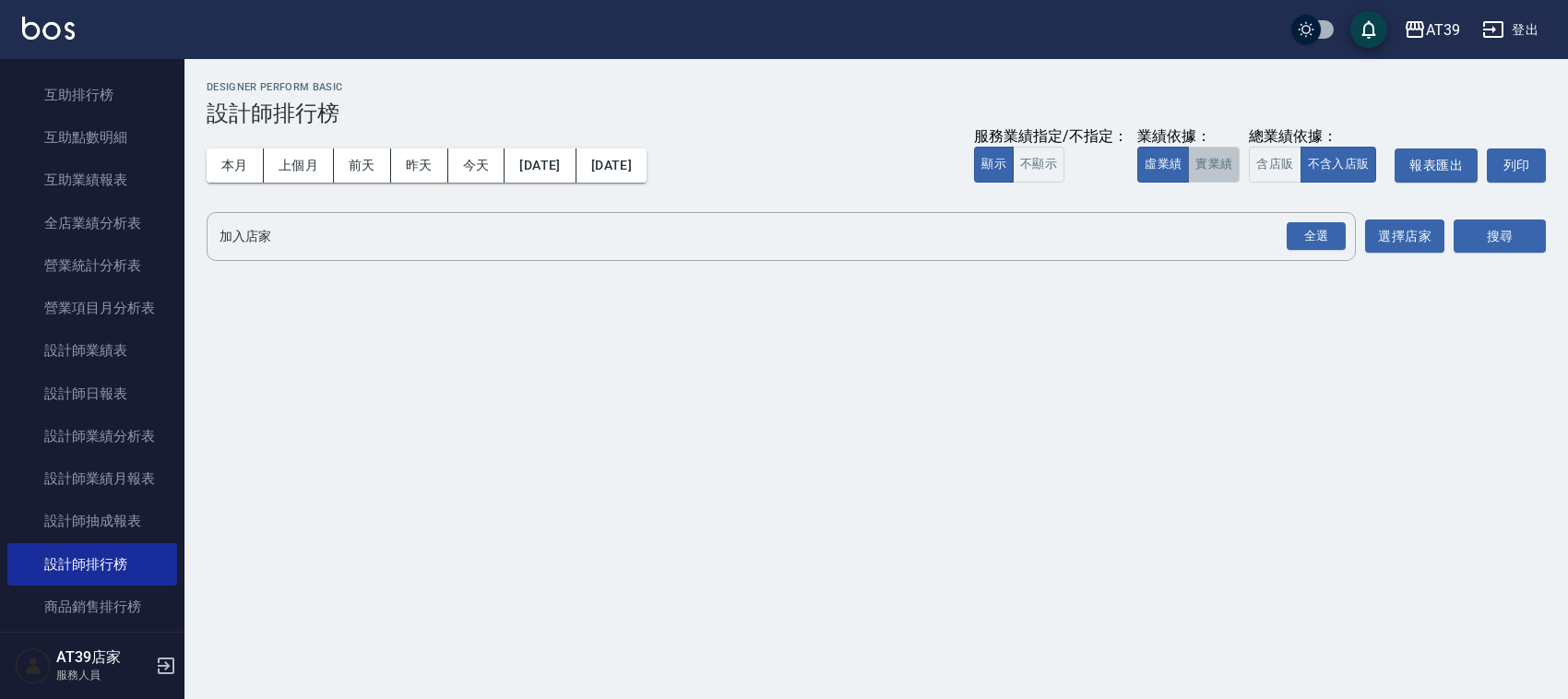
click at [1223, 168] on button "實業績" at bounding box center [1213, 165] width 52 height 36
click at [1307, 238] on div "全選" at bounding box center [1316, 236] width 59 height 28
click at [1505, 236] on button "搜尋" at bounding box center [1499, 237] width 92 height 34
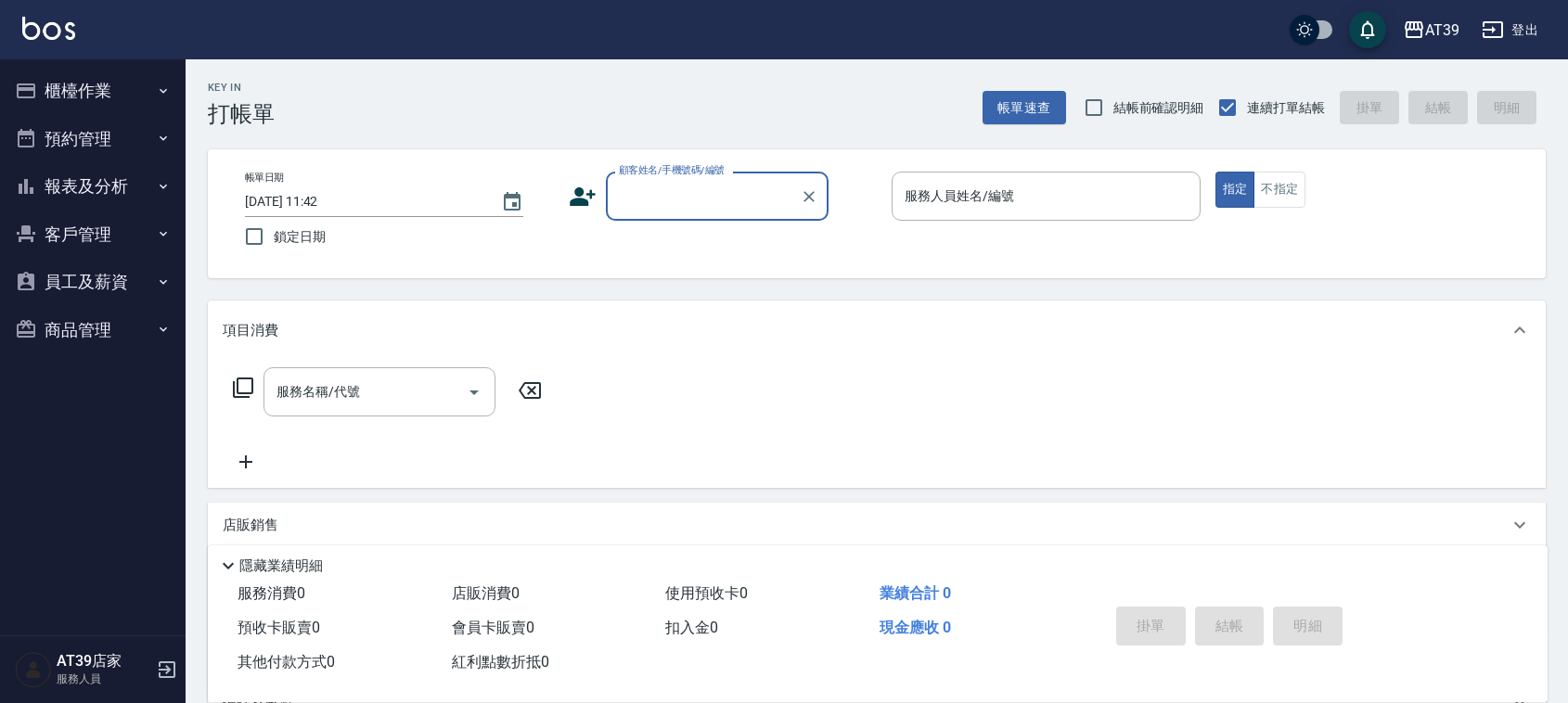
click at [736, 202] on input "顧客姓名/手機號碼/編號" at bounding box center [703, 196] width 178 height 32
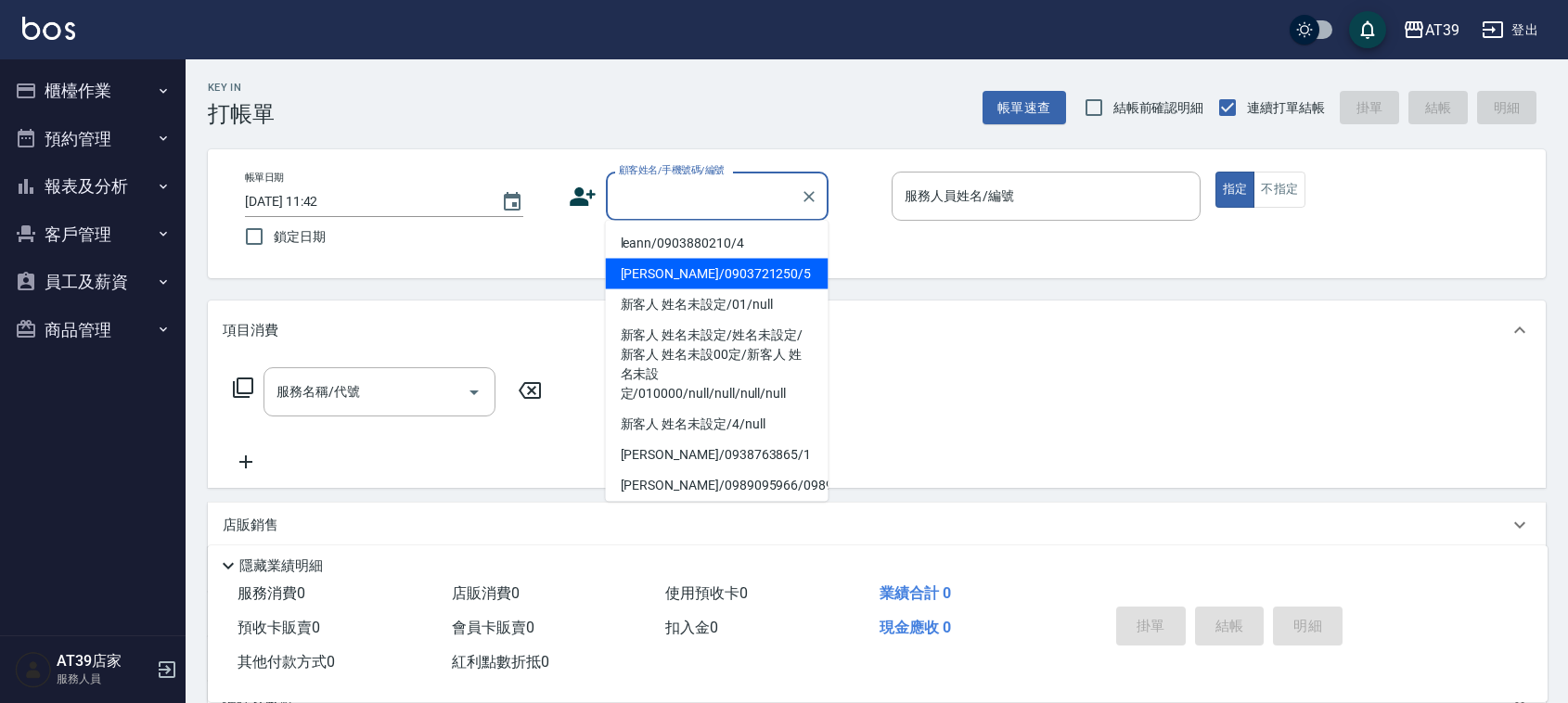
click at [748, 272] on li "[PERSON_NAME]/0903721250/5" at bounding box center [716, 274] width 222 height 30
type input "[PERSON_NAME]/0903721250/5"
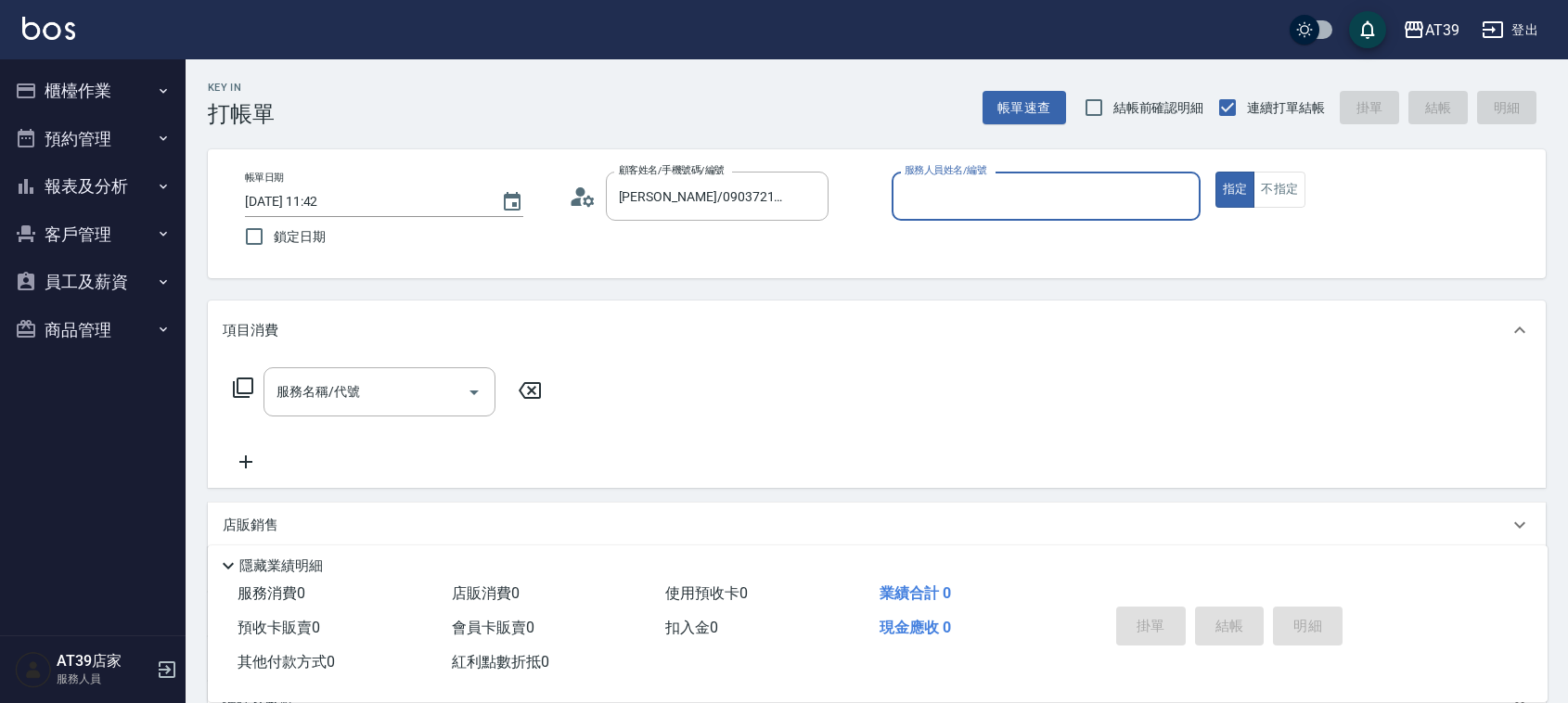
type input "愷爾-5"
click at [1285, 187] on button "不指定" at bounding box center [1279, 189] width 52 height 36
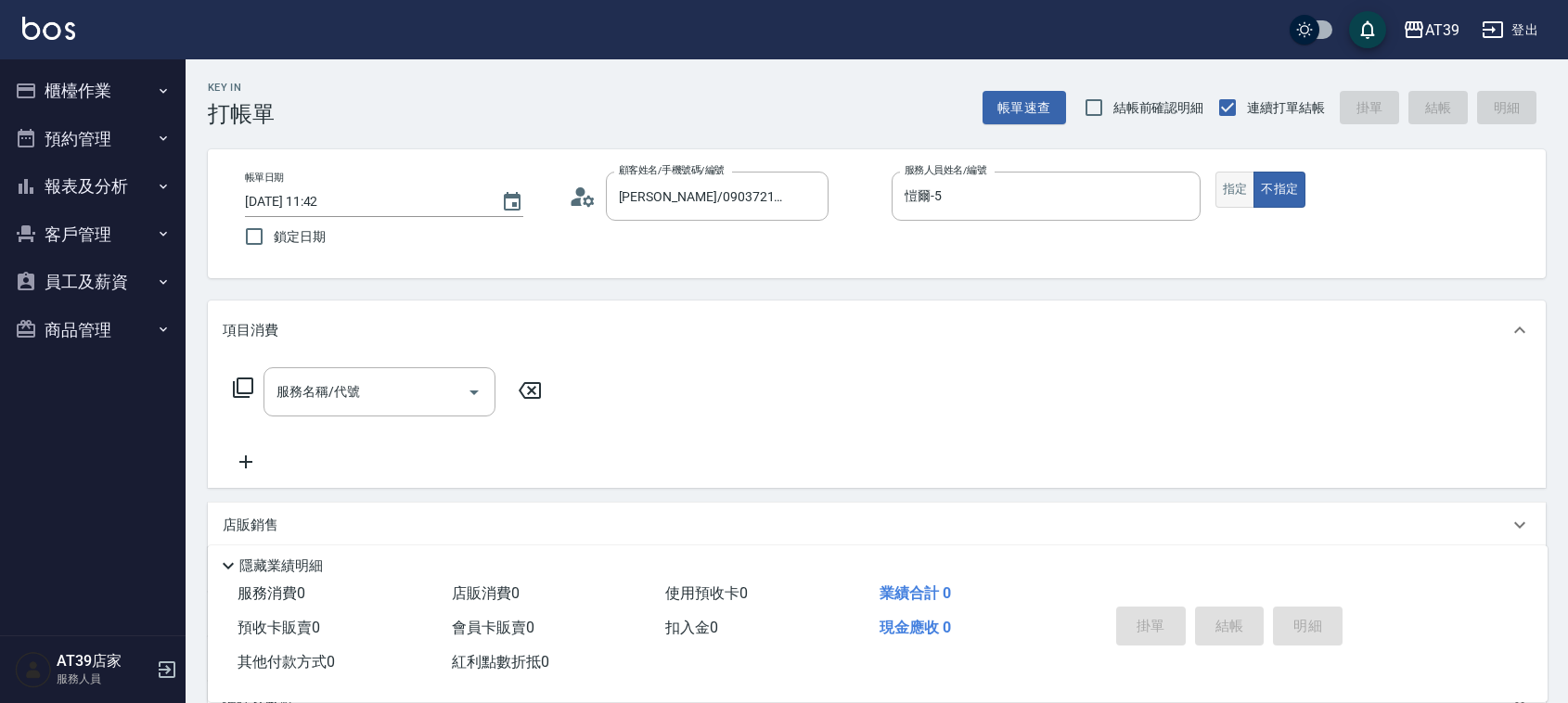
click at [1240, 186] on button "指定" at bounding box center [1236, 189] width 40 height 36
click at [330, 380] on input "服務名稱/代號" at bounding box center [365, 392] width 187 height 32
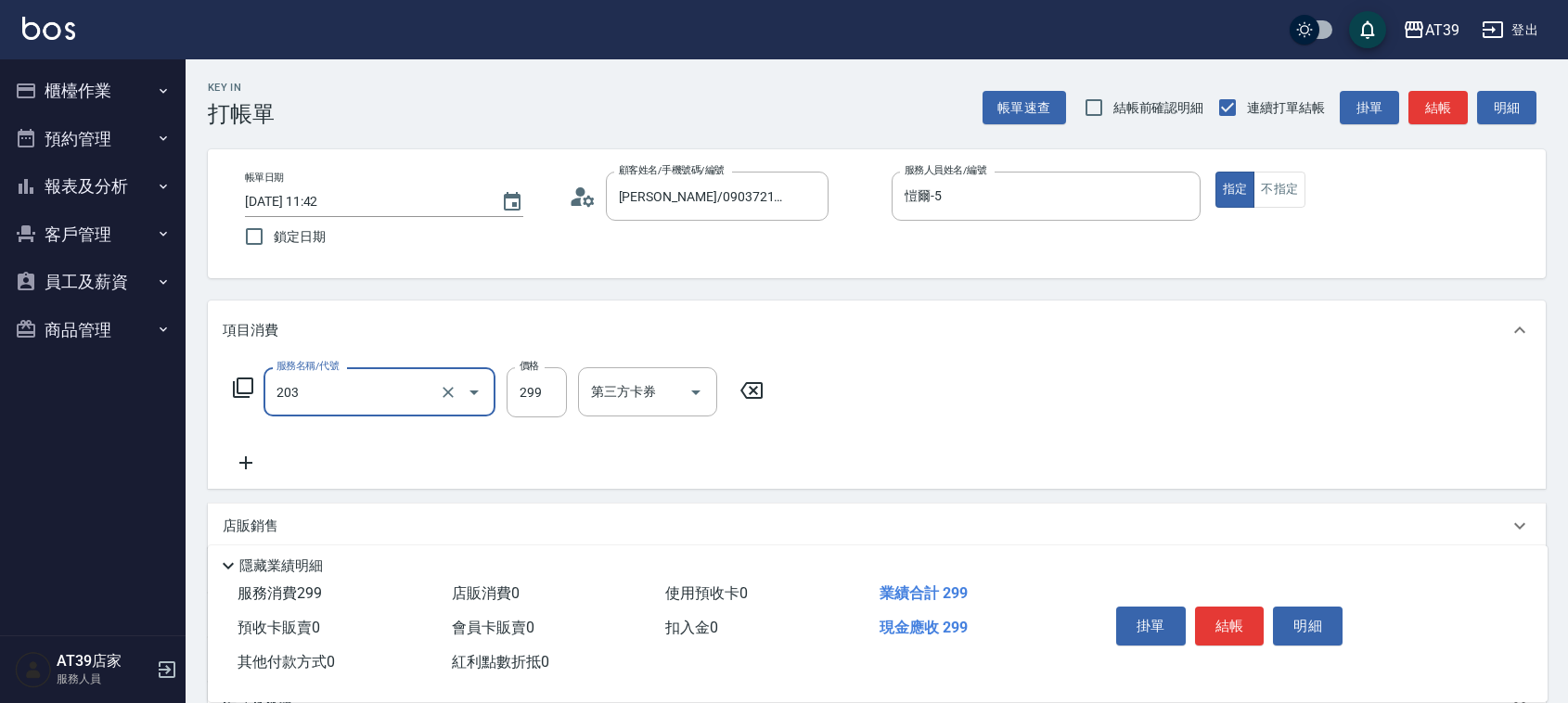
type input "B級洗+剪(203)"
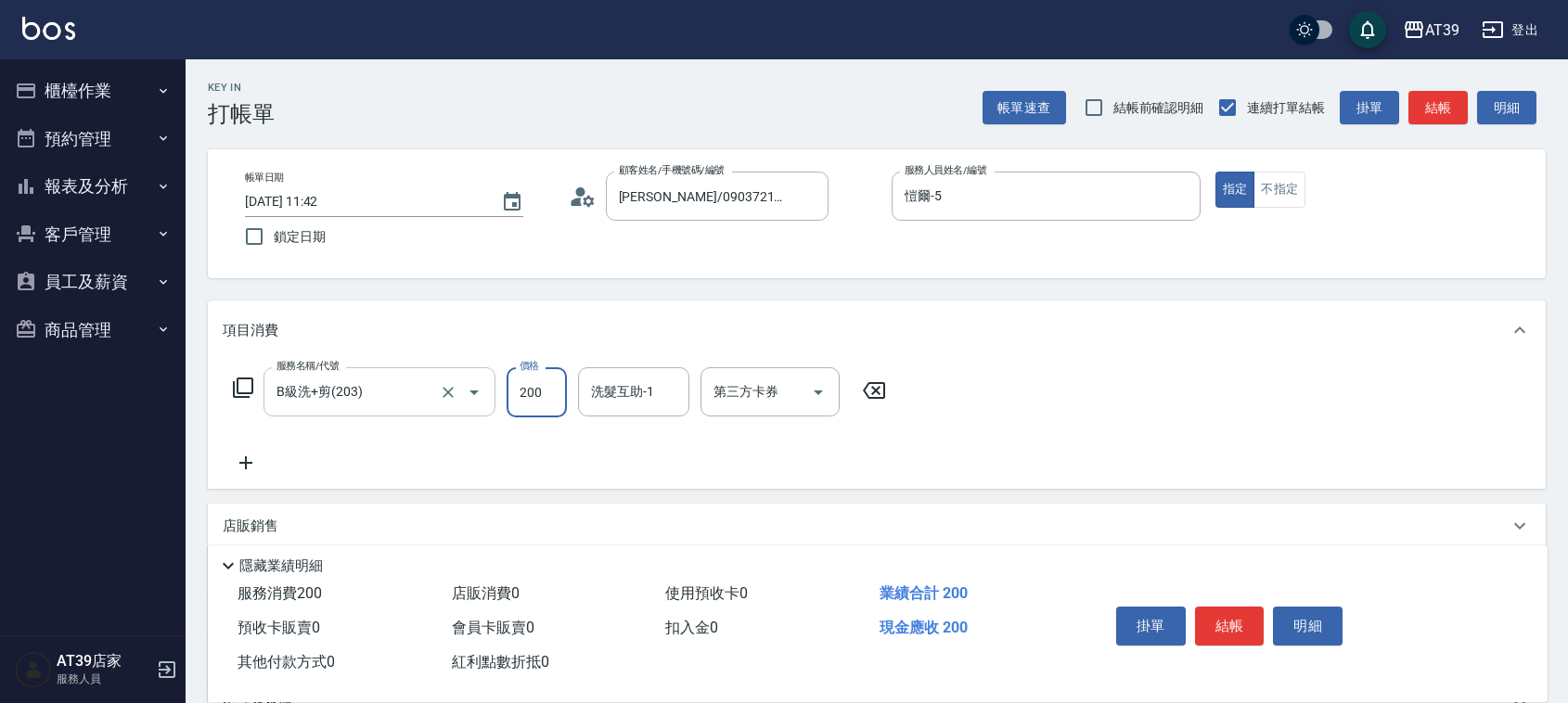
type input "200"
